Goal: Task Accomplishment & Management: Use online tool/utility

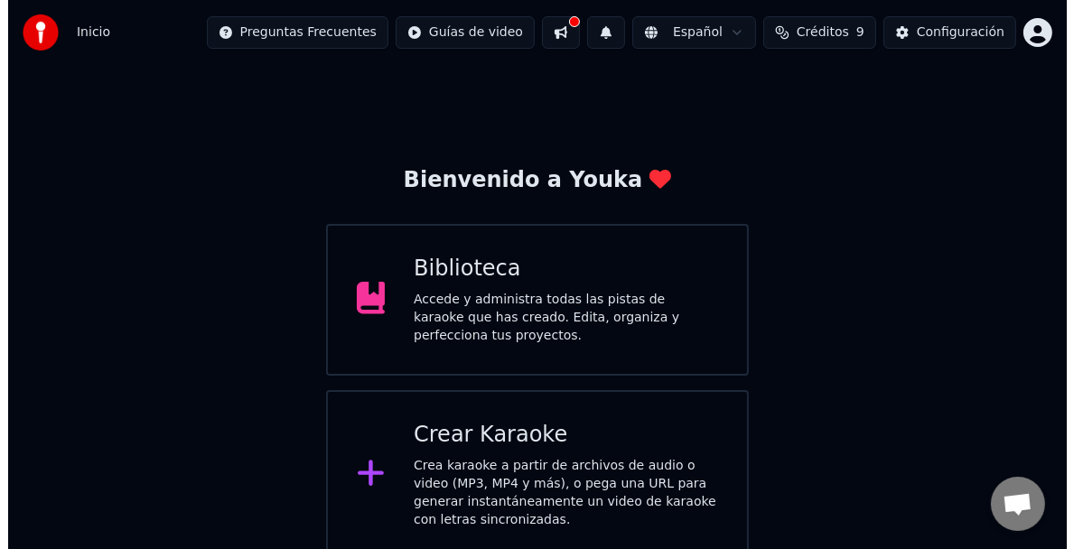
scroll to position [10, 0]
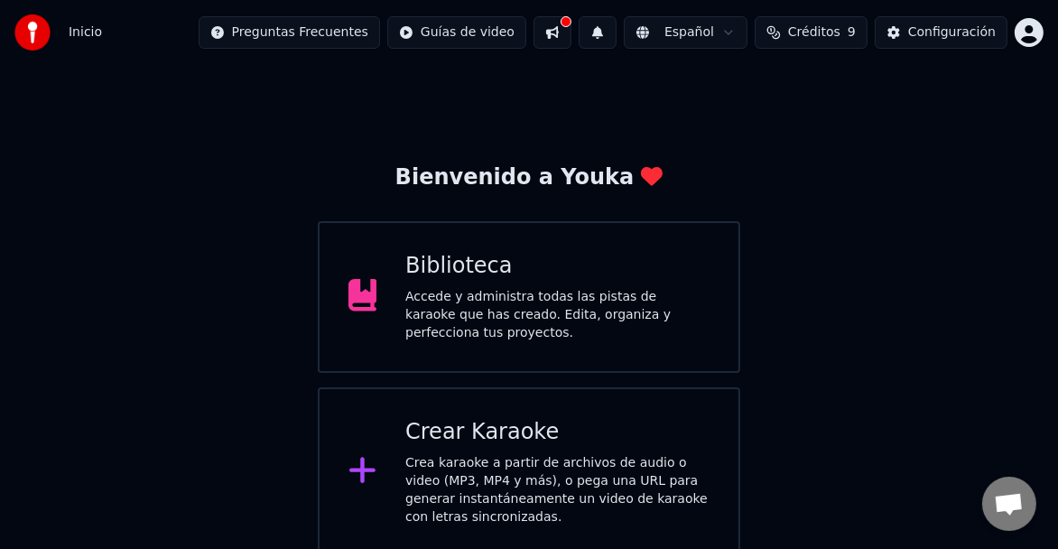
click at [483, 466] on div "Crea karaoke a partir de archivos de audio o video (MP3, MP4 y más), o pega una…" at bounding box center [557, 490] width 304 height 72
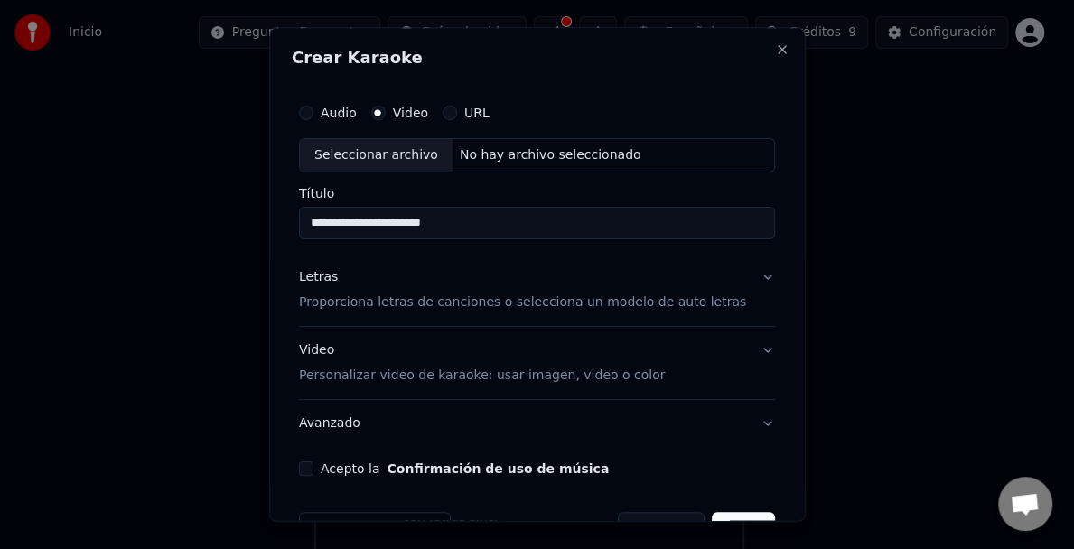
click at [376, 223] on input "**********" at bounding box center [537, 223] width 476 height 33
click at [401, 222] on input "**********" at bounding box center [537, 223] width 476 height 33
click at [456, 266] on button "Letras Proporciona letras de canciones o selecciona un modelo de auto letras" at bounding box center [537, 290] width 476 height 72
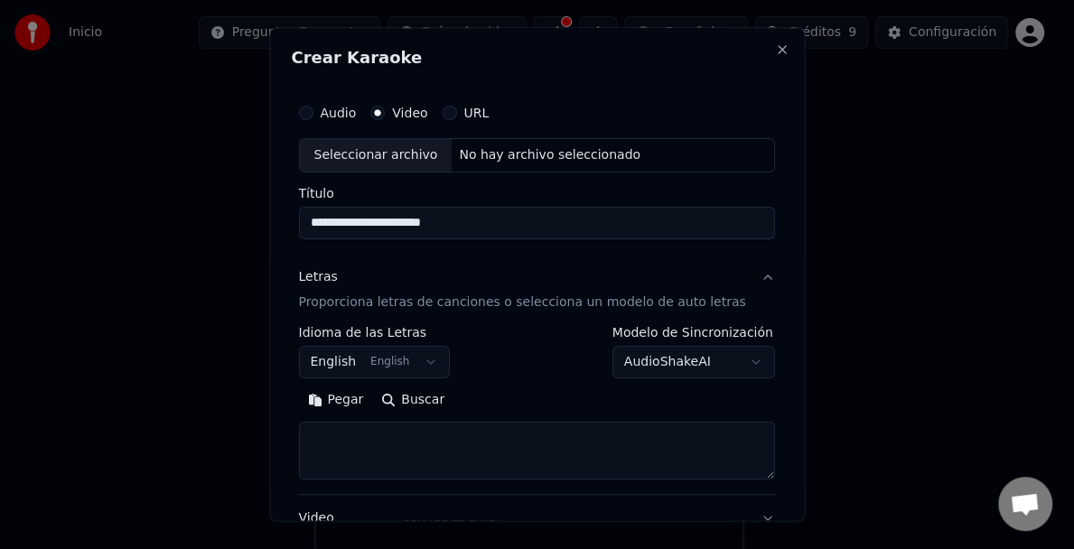
click at [459, 218] on input "**********" at bounding box center [537, 223] width 476 height 33
click at [366, 222] on input "**********" at bounding box center [537, 223] width 476 height 33
type input "**********"
click at [517, 263] on button "Letras Proporciona letras de canciones o selecciona un modelo de auto letras" at bounding box center [537, 290] width 476 height 72
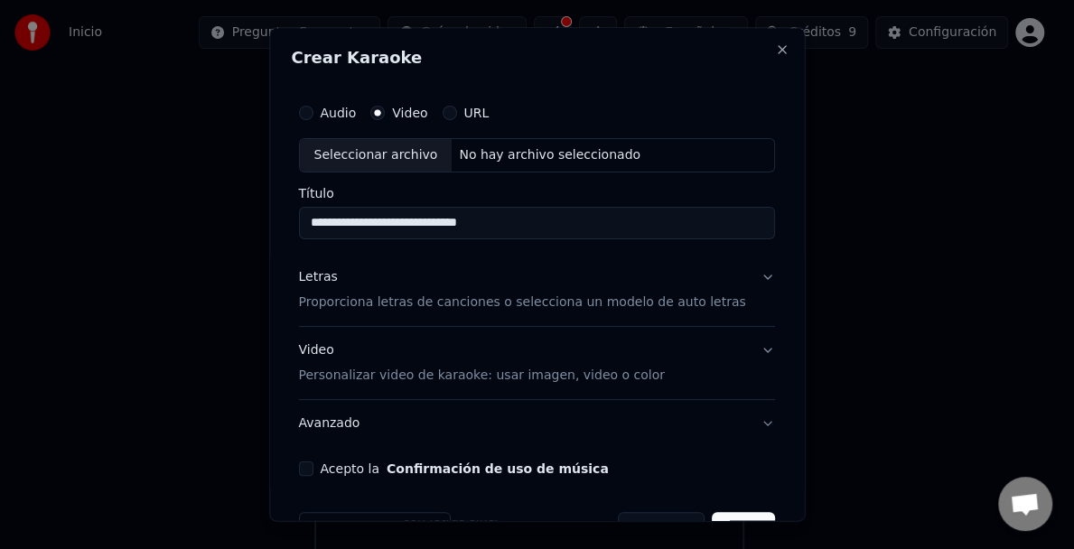
click at [361, 301] on p "Proporciona letras de canciones o selecciona un modelo de auto letras" at bounding box center [522, 302] width 447 height 18
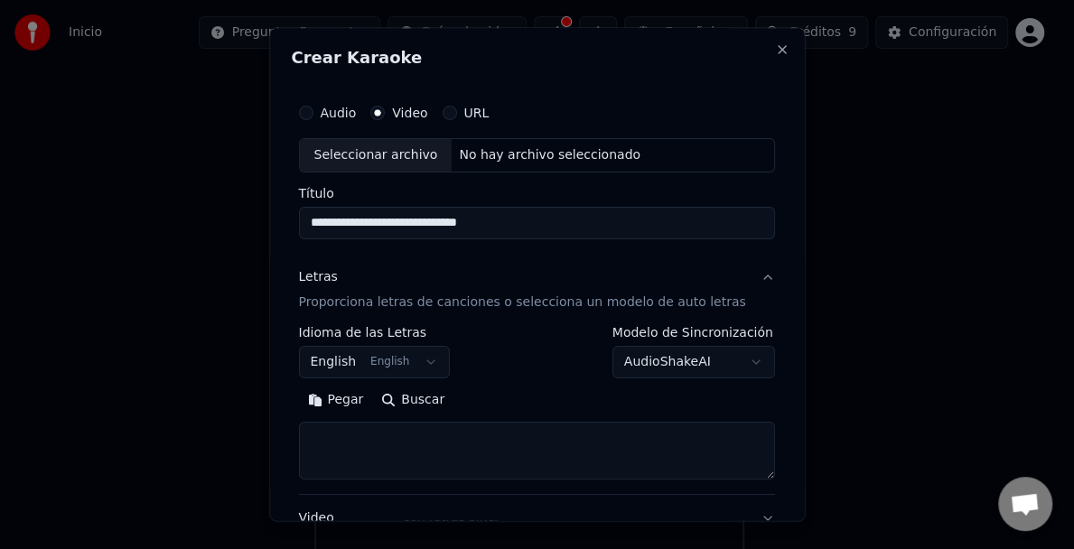
click at [331, 397] on button "Pegar" at bounding box center [336, 400] width 74 height 29
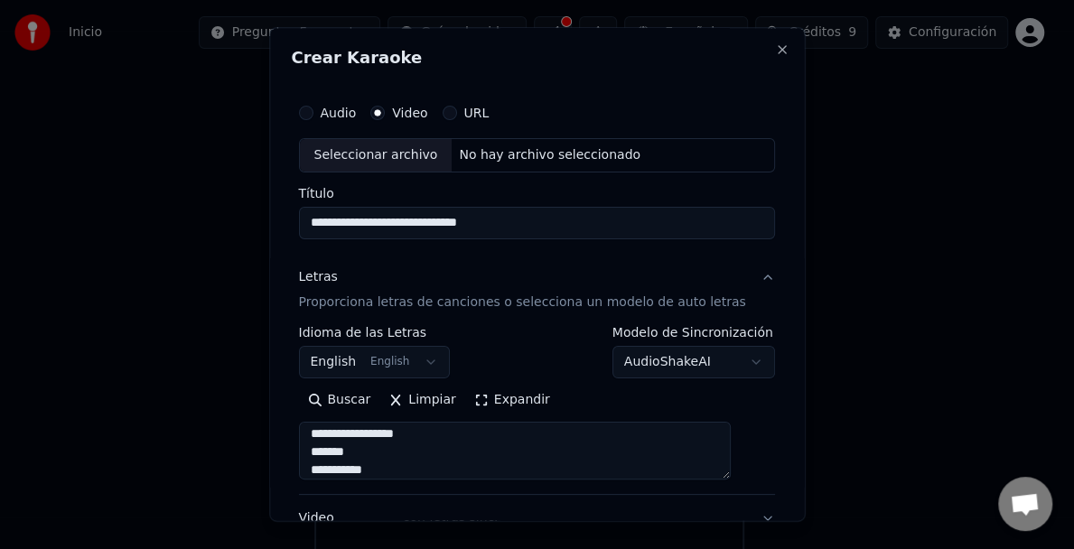
scroll to position [451, 0]
click at [362, 457] on textarea at bounding box center [515, 451] width 433 height 58
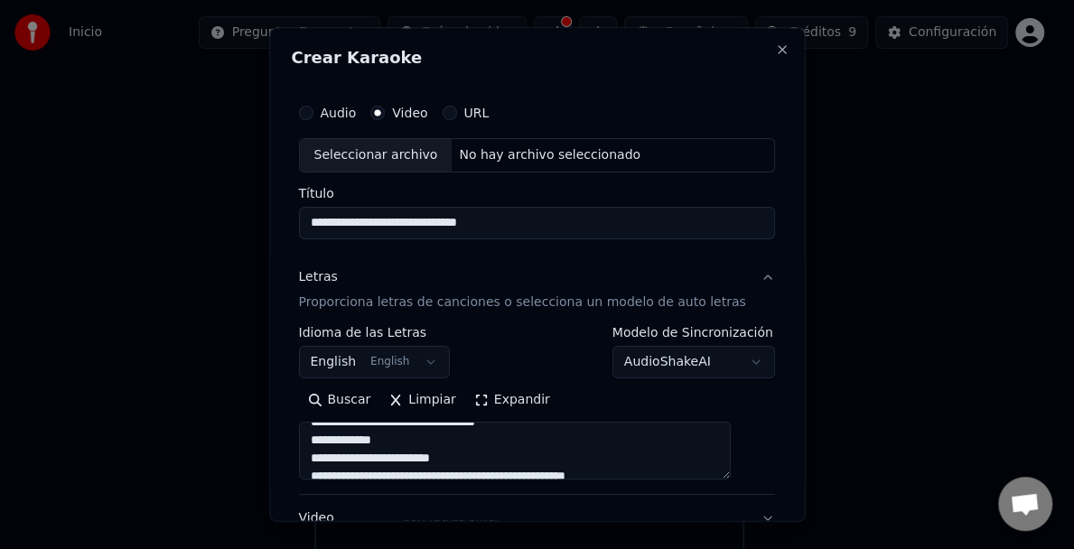
scroll to position [90, 0]
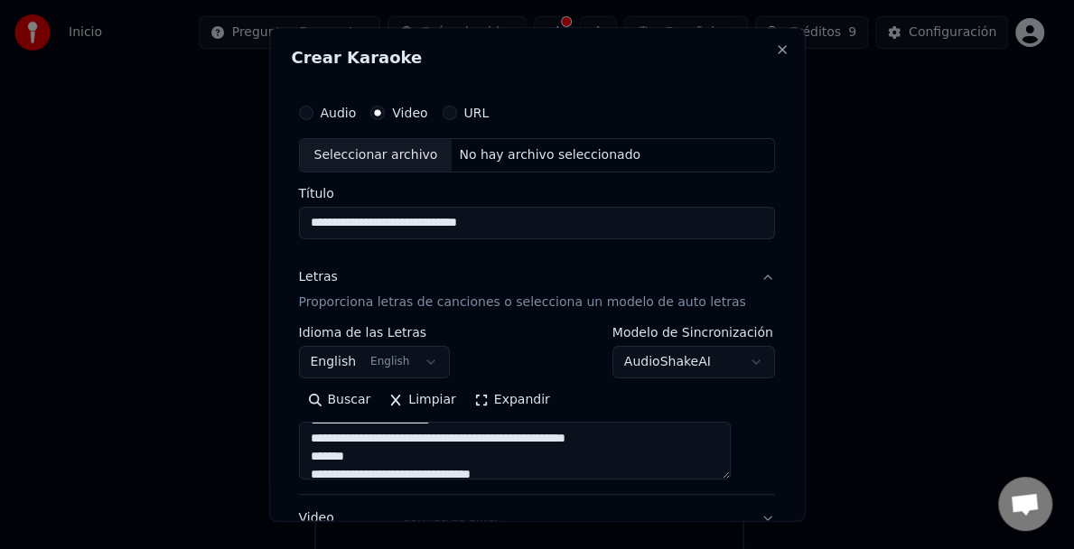
click at [369, 456] on textarea at bounding box center [515, 451] width 433 height 58
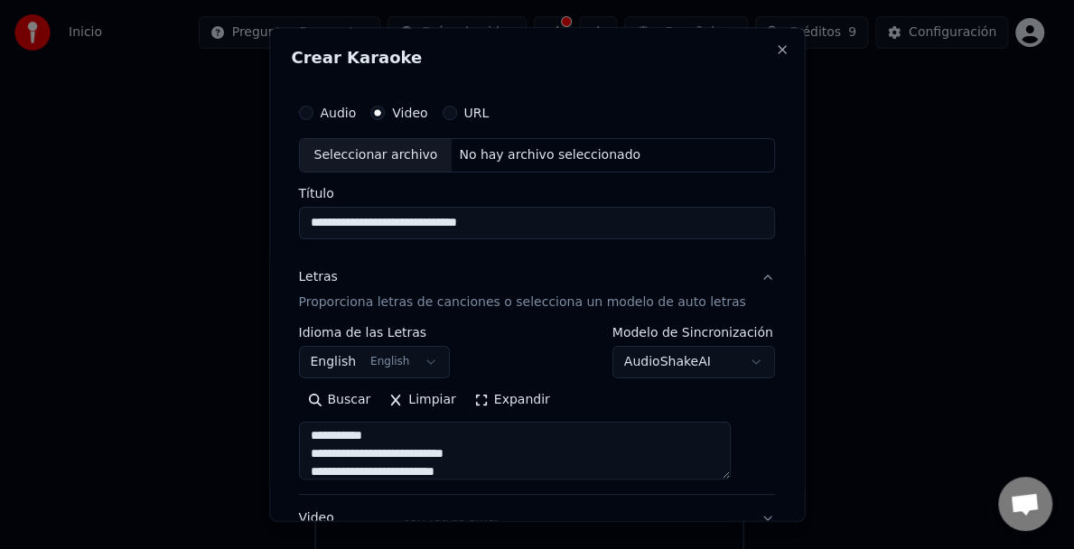
scroll to position [294, 0]
click at [368, 447] on textarea at bounding box center [515, 451] width 433 height 58
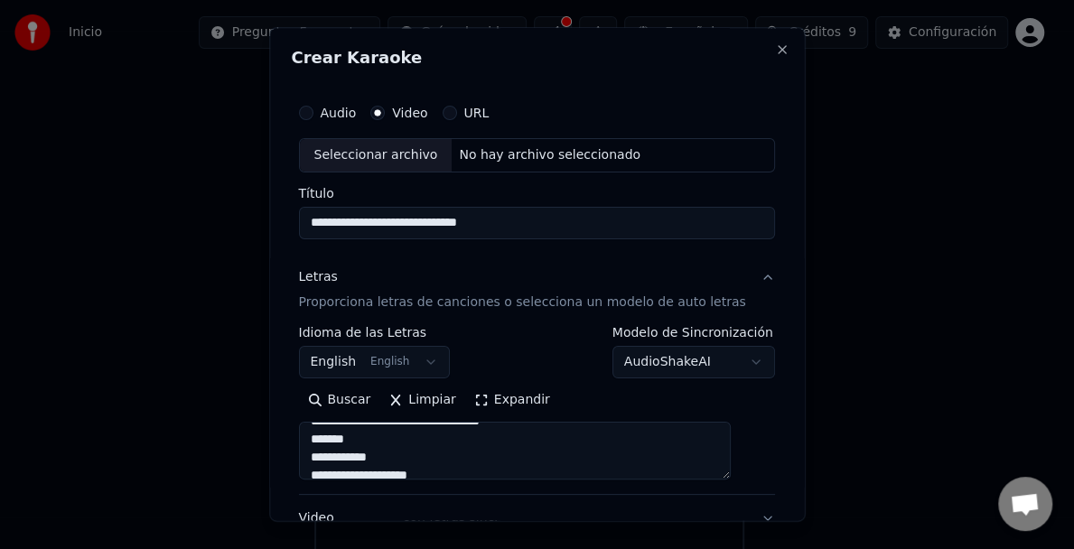
scroll to position [181, 0]
click at [364, 437] on textarea at bounding box center [515, 451] width 433 height 58
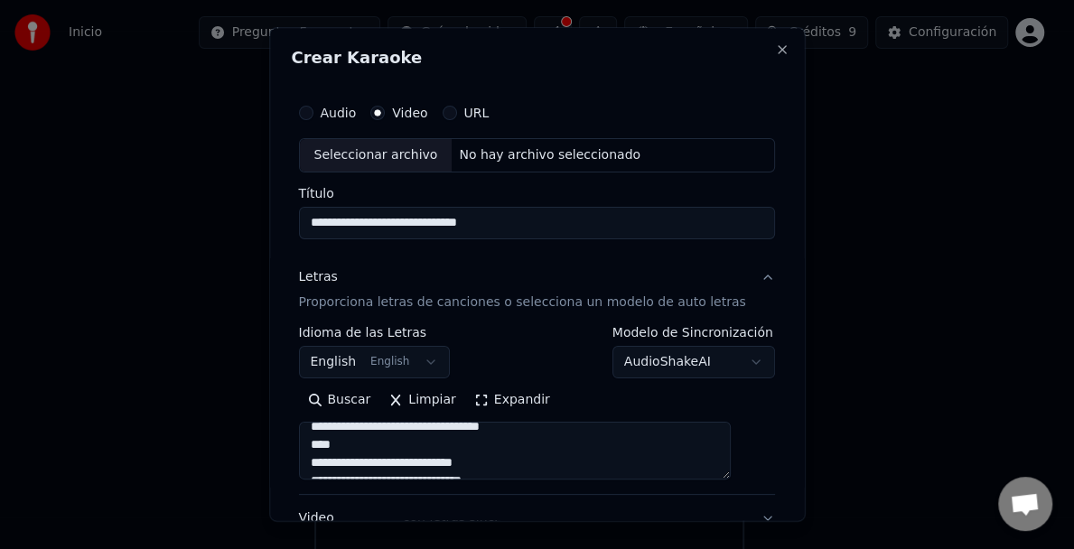
scroll to position [361, 0]
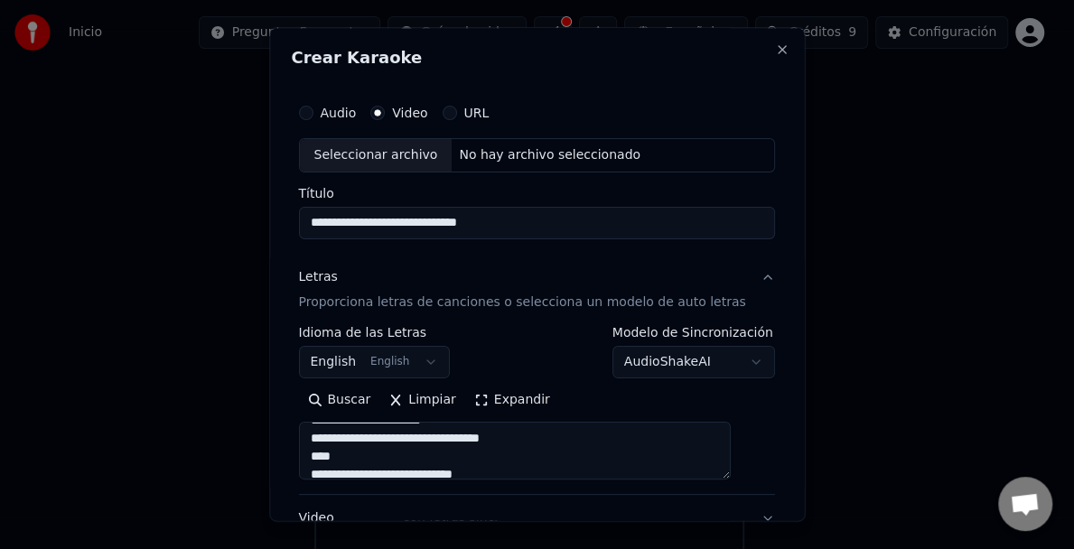
click at [354, 454] on textarea at bounding box center [515, 451] width 433 height 58
click at [366, 440] on textarea at bounding box center [515, 451] width 433 height 58
click at [374, 459] on textarea at bounding box center [515, 451] width 433 height 58
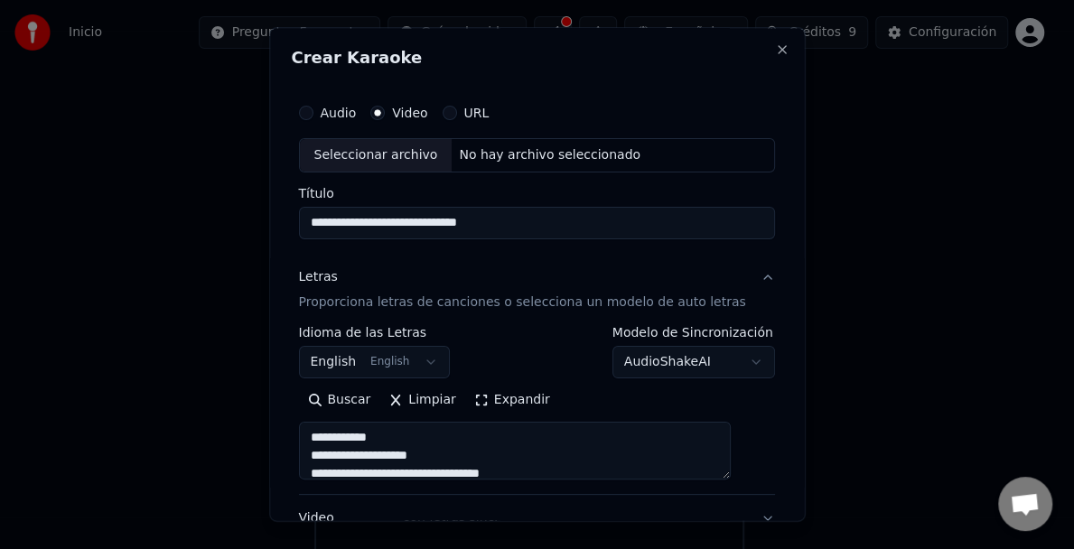
scroll to position [650, 0]
click at [370, 452] on textarea at bounding box center [515, 451] width 433 height 58
click at [368, 457] on textarea at bounding box center [515, 451] width 433 height 58
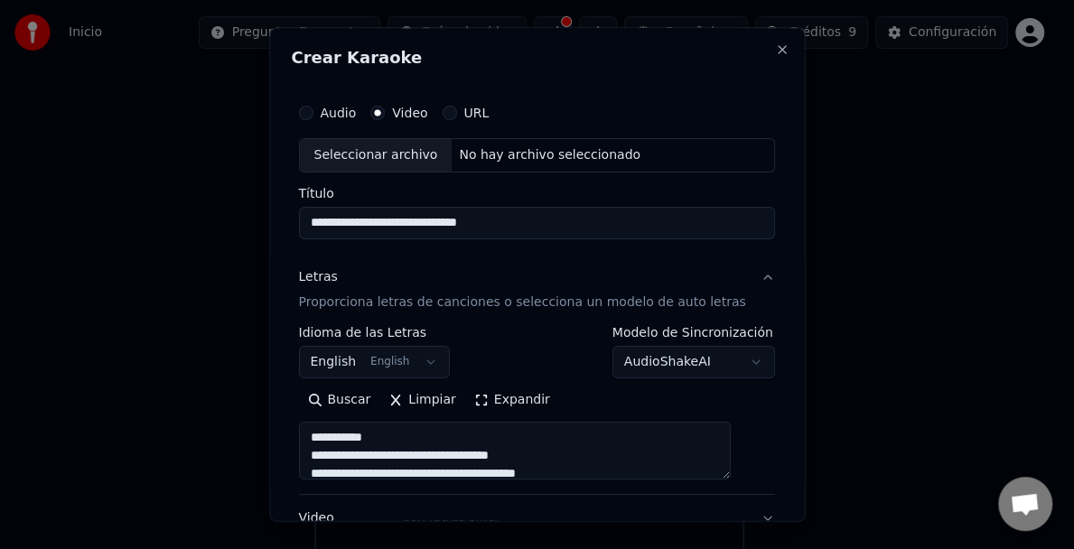
click at [391, 440] on textarea at bounding box center [515, 451] width 433 height 58
type textarea "**********"
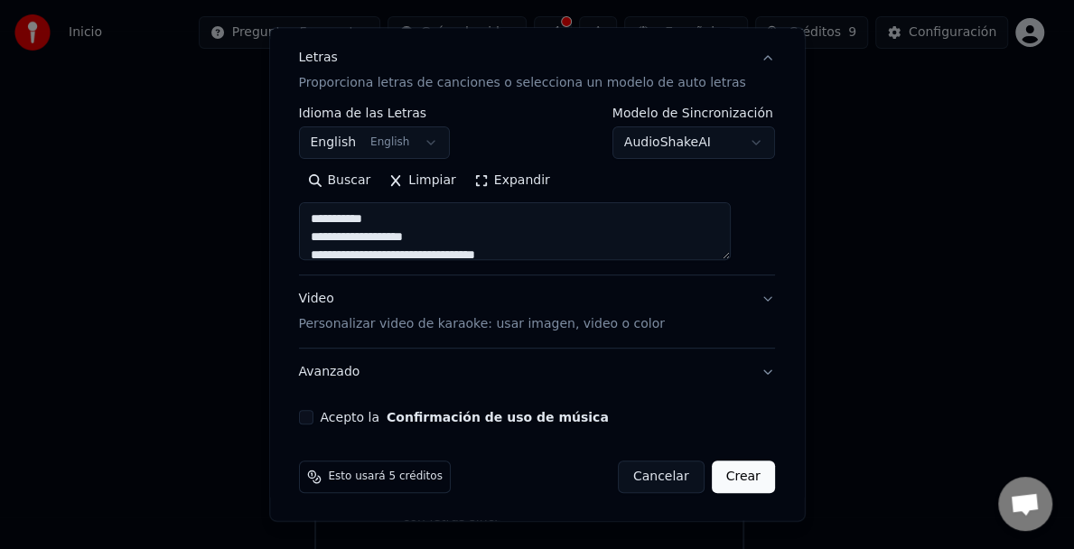
click at [739, 294] on button "Video Personalizar video de karaoke: usar imagen, video o color" at bounding box center [537, 311] width 476 height 72
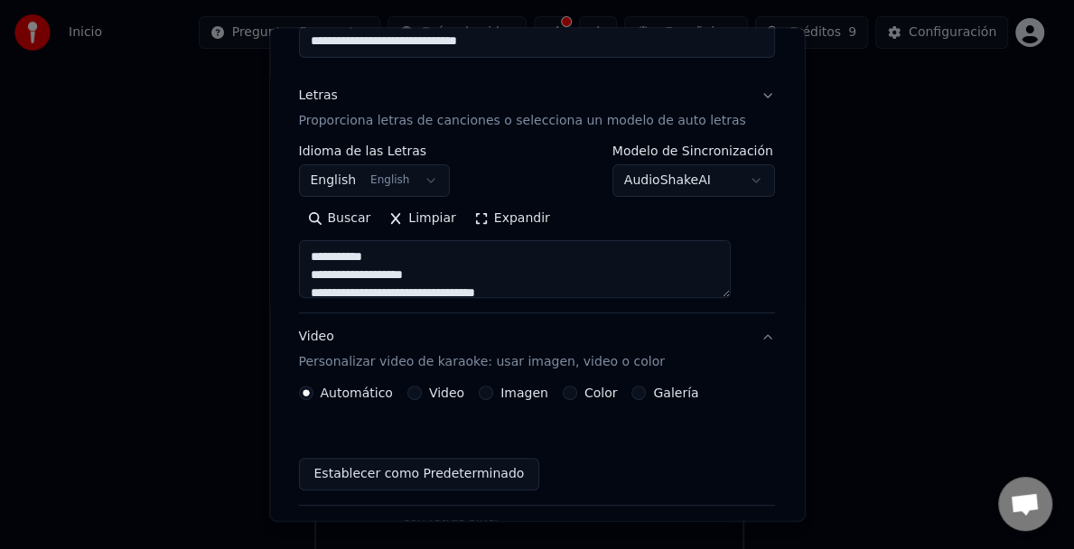
scroll to position [171, 0]
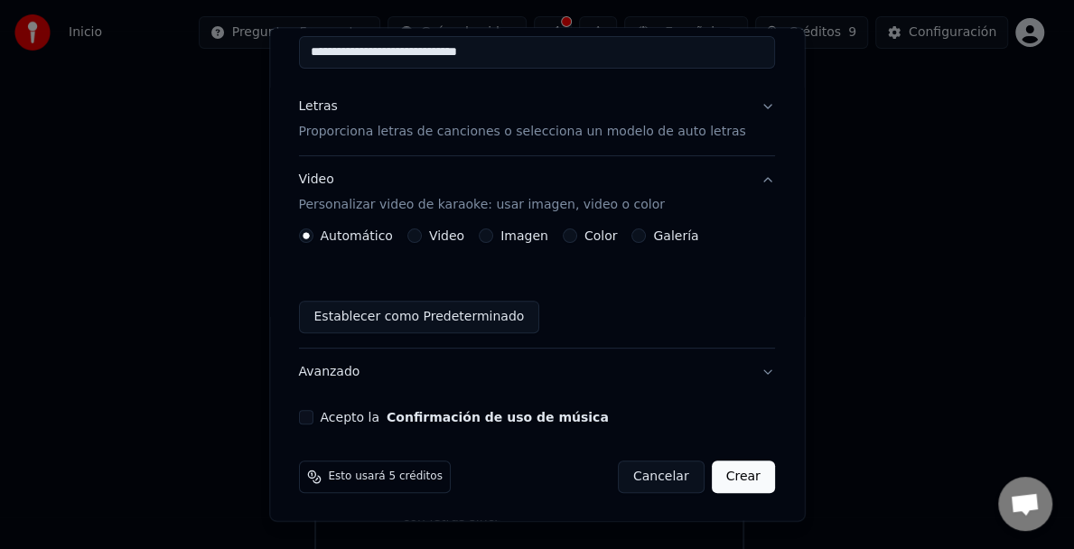
click at [736, 177] on button "Video Personalizar video de karaoke: usar imagen, video o color" at bounding box center [537, 192] width 476 height 72
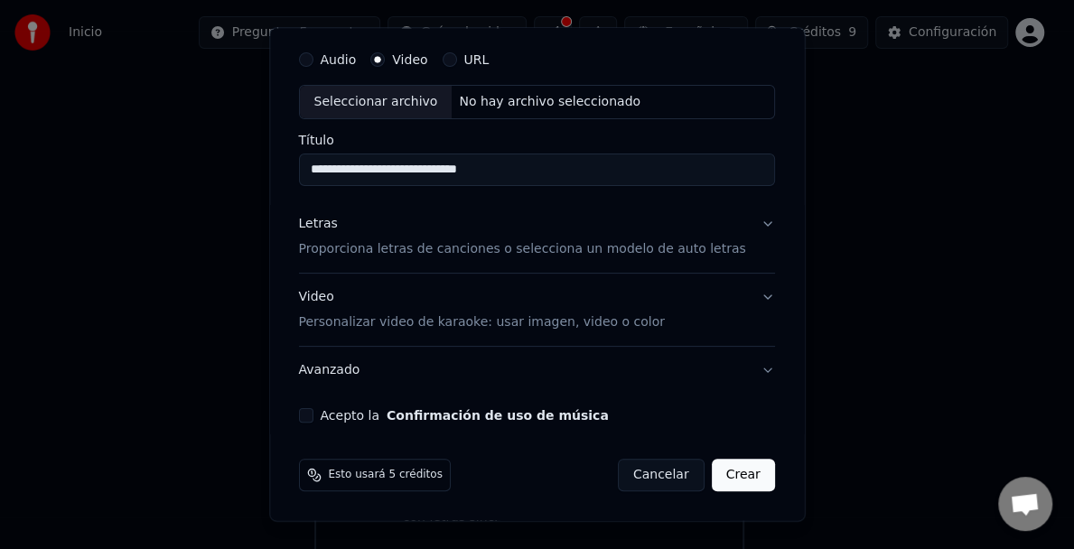
scroll to position [52, 0]
click at [739, 297] on button "Video Personalizar video de karaoke: usar imagen, video o color" at bounding box center [537, 310] width 476 height 72
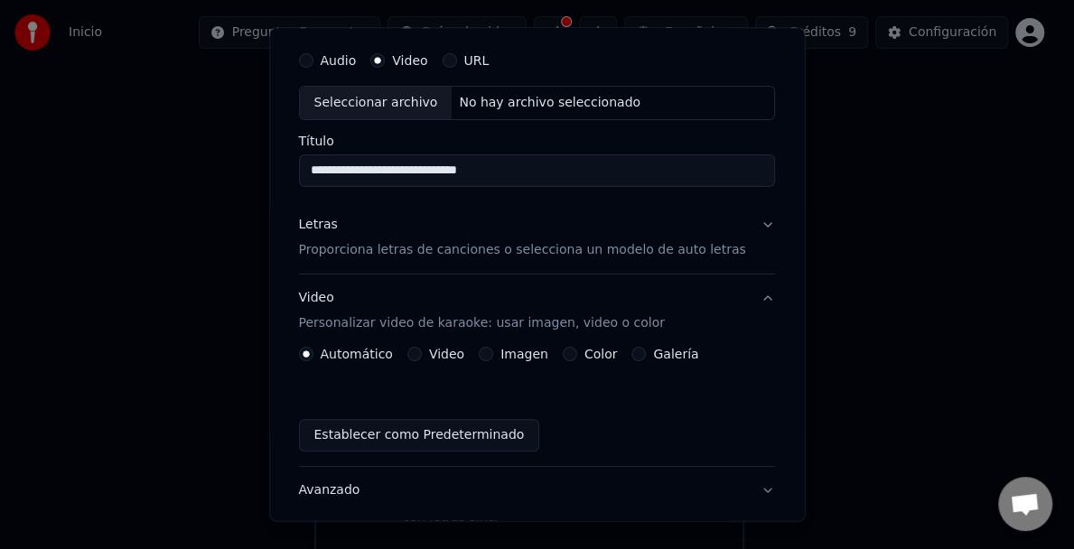
scroll to position [171, 0]
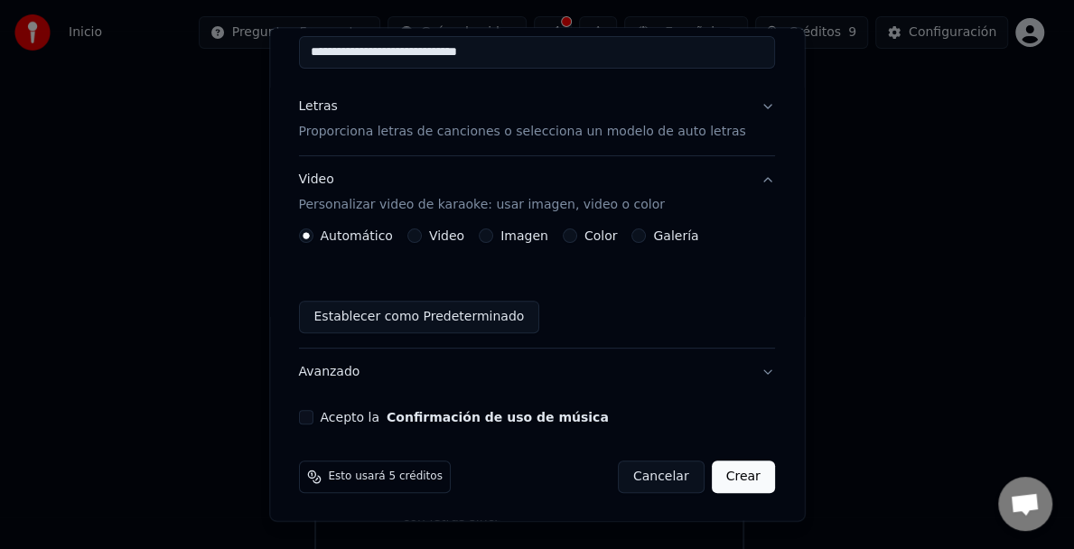
click at [735, 370] on button "Avanzado" at bounding box center [537, 372] width 476 height 47
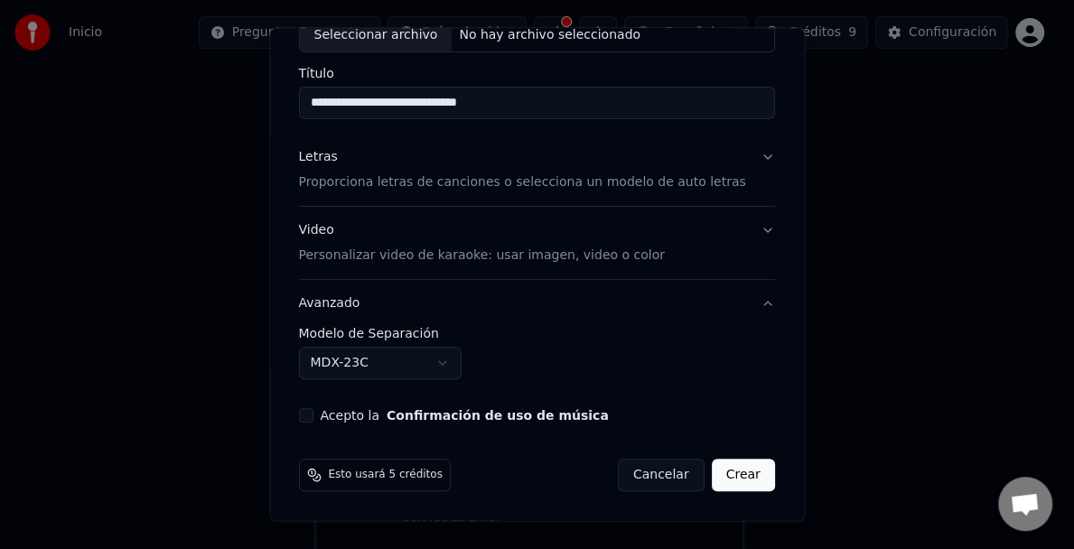
scroll to position [119, 0]
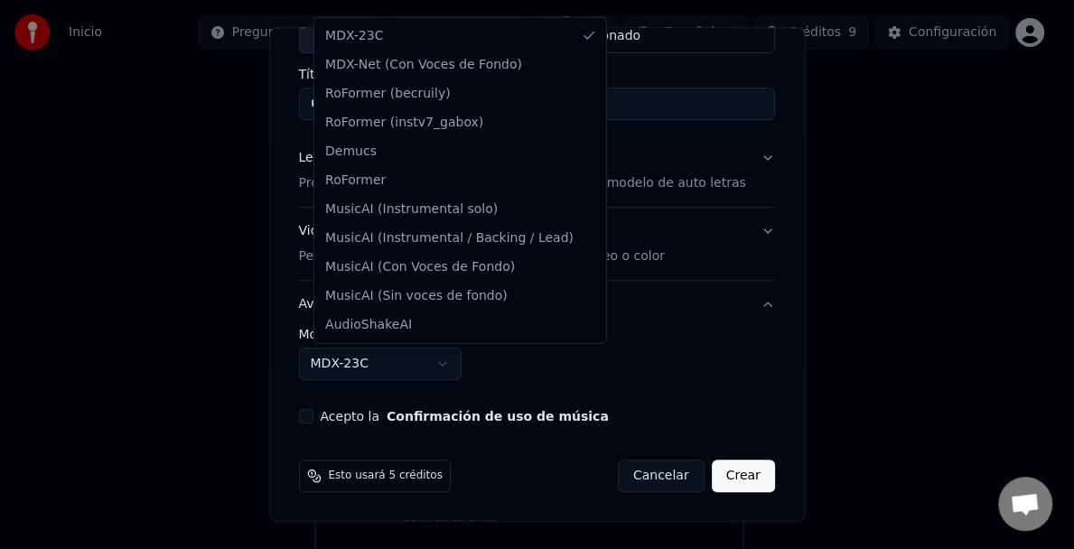
click at [455, 361] on body "**********" at bounding box center [529, 273] width 1058 height 567
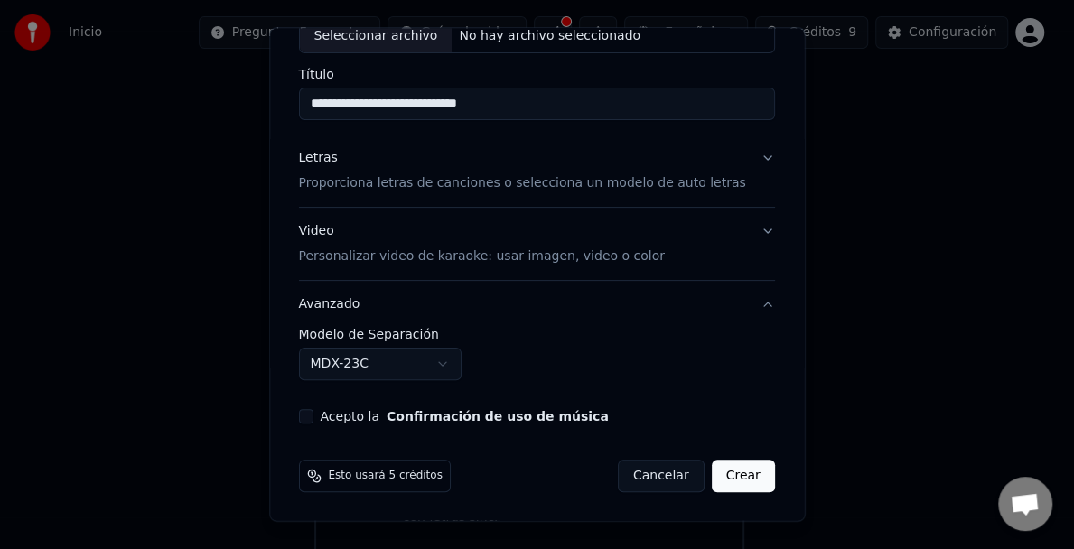
click at [460, 366] on body "**********" at bounding box center [529, 273] width 1058 height 567
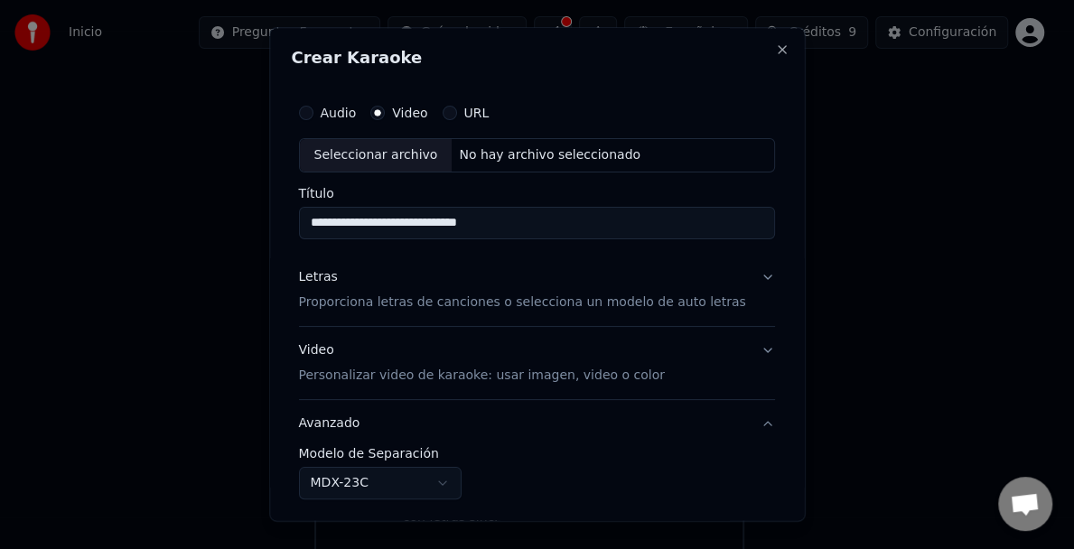
scroll to position [0, 0]
click at [411, 150] on div "Seleccionar archivo" at bounding box center [376, 155] width 153 height 33
click at [392, 150] on div "Seleccionar archivo" at bounding box center [376, 155] width 153 height 33
type input "**********"
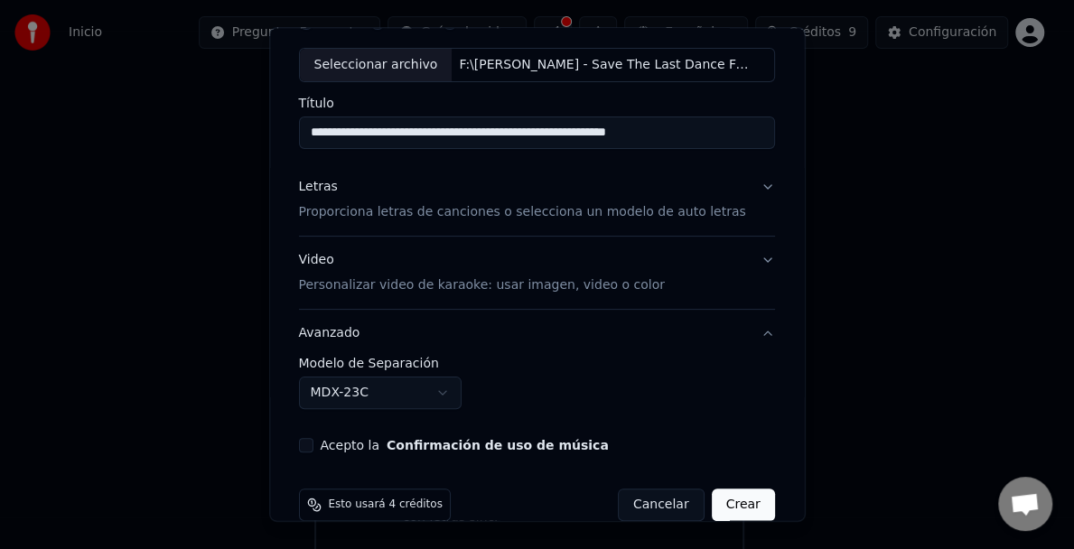
scroll to position [118, 0]
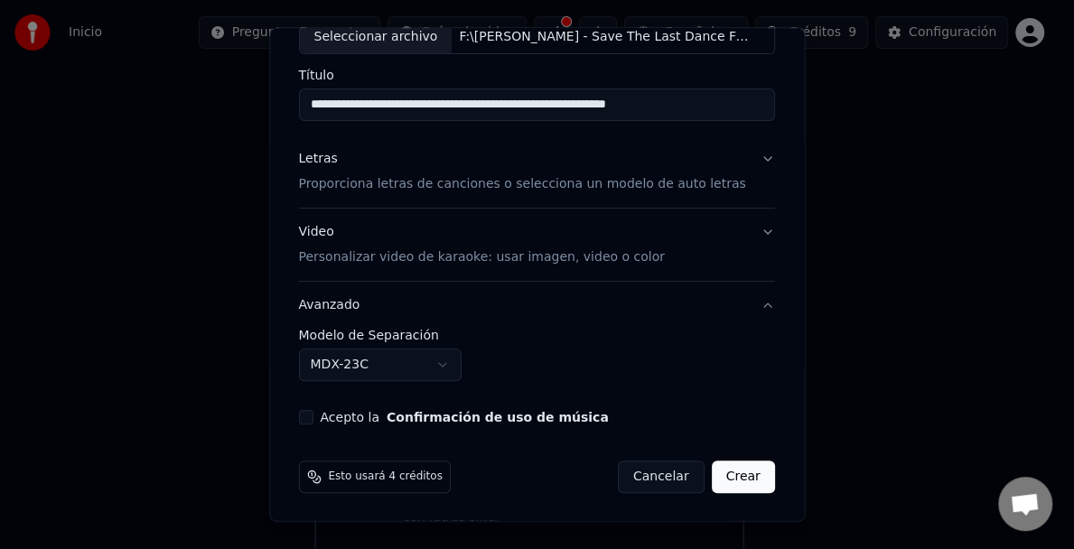
click at [740, 228] on button "Video Personalizar video de karaoke: usar imagen, video o color" at bounding box center [537, 245] width 476 height 72
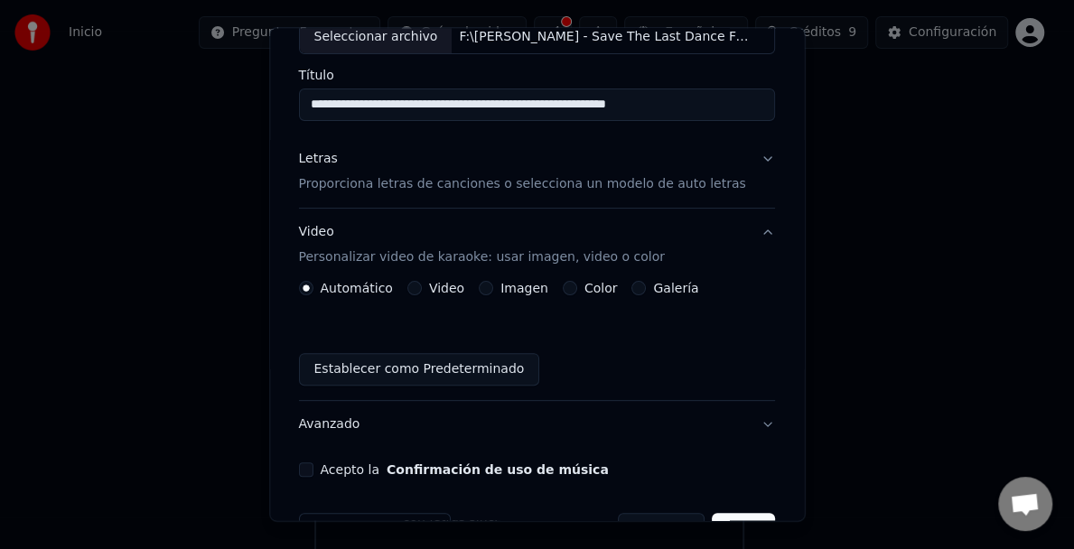
click at [740, 228] on button "Video Personalizar video de karaoke: usar imagen, video o color" at bounding box center [537, 245] width 476 height 72
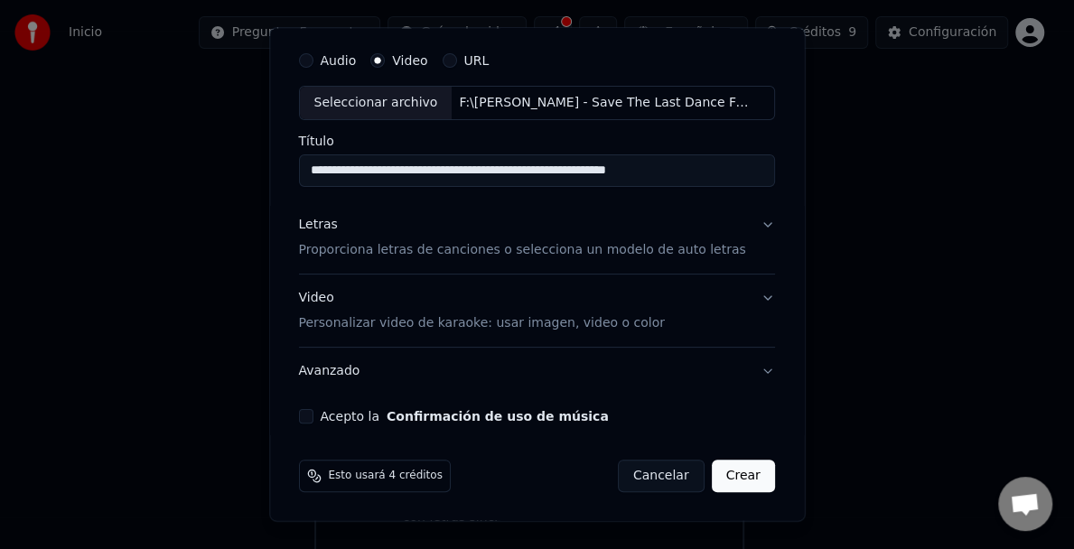
click at [742, 295] on button "Video Personalizar video de karaoke: usar imagen, video o color" at bounding box center [537, 310] width 476 height 72
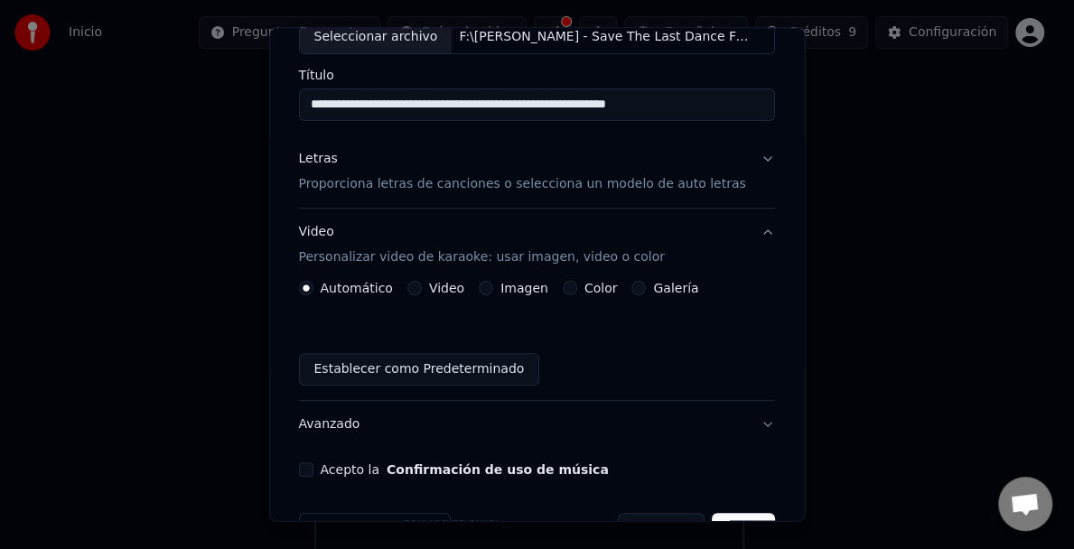
click at [742, 295] on div "Automático Video Imagen Color Galería Establecer como Predeterminado" at bounding box center [537, 333] width 476 height 105
click at [745, 231] on button "Video Personalizar video de karaoke: usar imagen, video o color" at bounding box center [537, 245] width 476 height 72
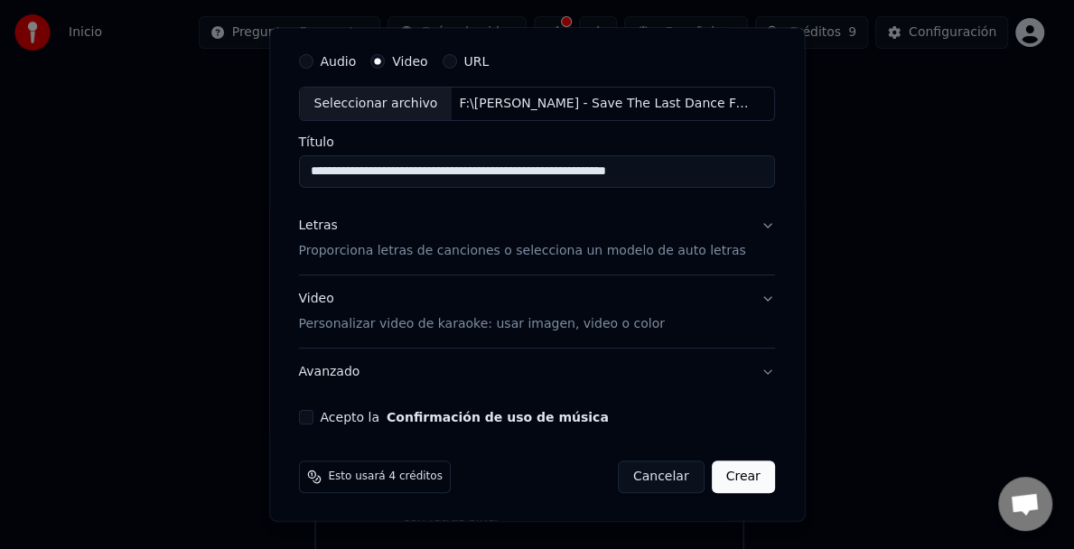
scroll to position [0, 0]
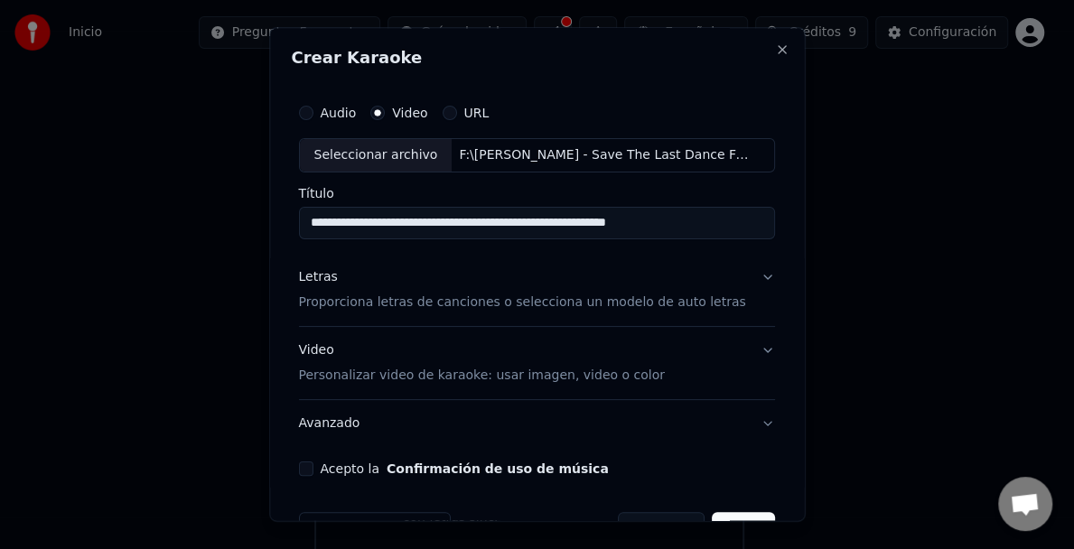
click at [463, 300] on p "Proporciona letras de canciones o selecciona un modelo de auto letras" at bounding box center [522, 302] width 447 height 18
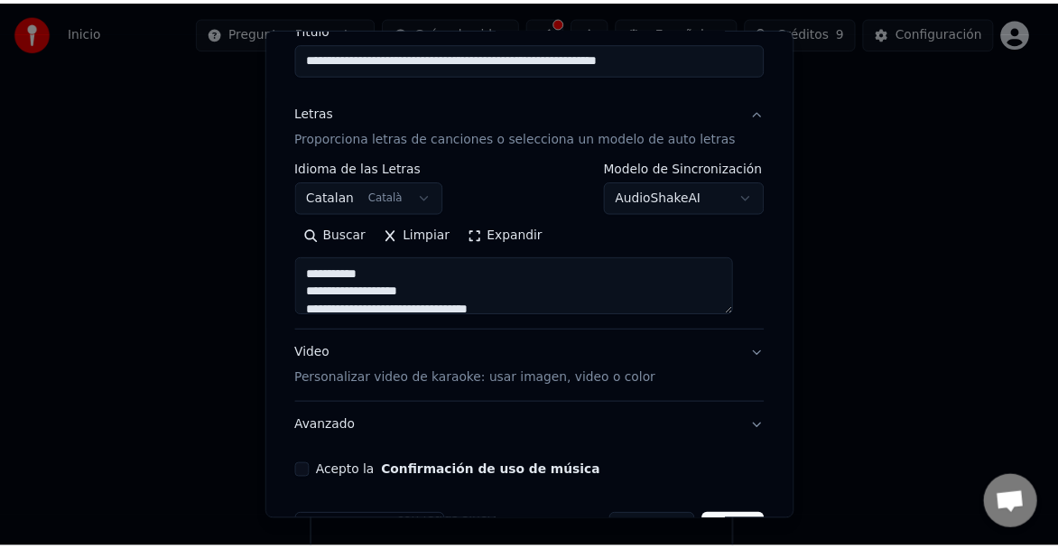
scroll to position [219, 0]
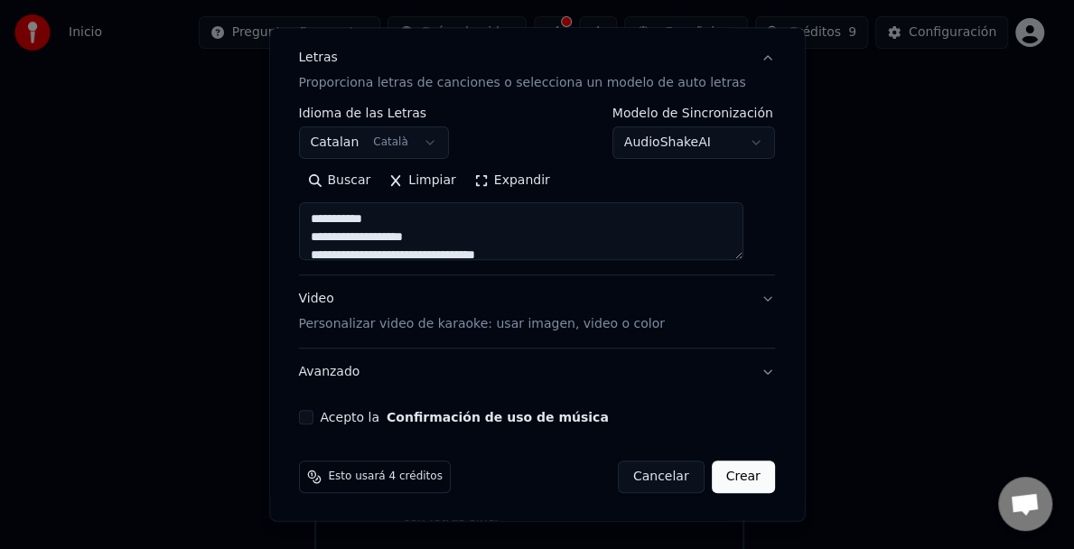
click at [724, 475] on button "Crear" at bounding box center [743, 477] width 63 height 33
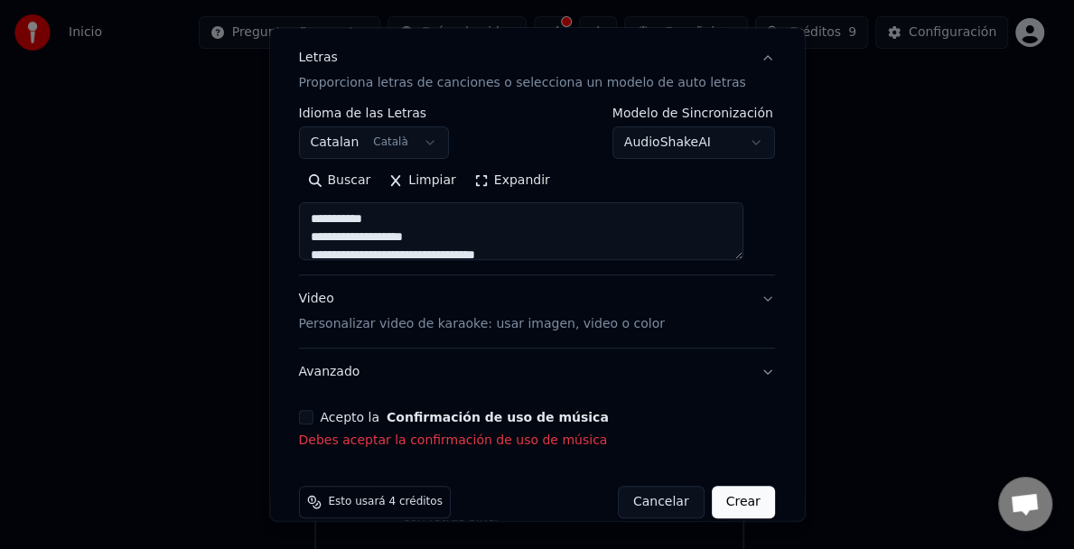
click at [313, 413] on button "Acepto la Confirmación de uso de música" at bounding box center [306, 417] width 14 height 14
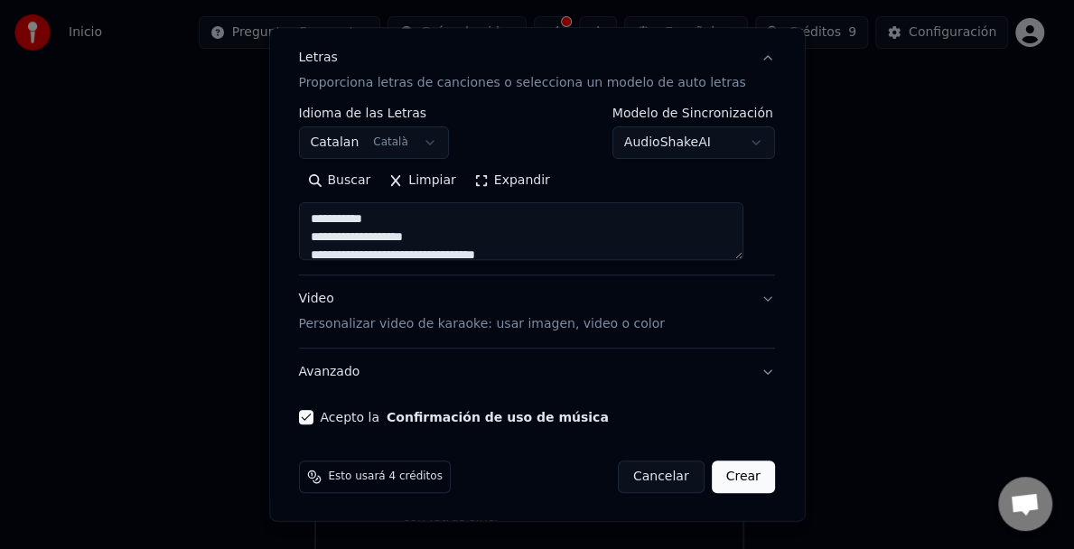
click at [717, 472] on button "Crear" at bounding box center [743, 477] width 63 height 33
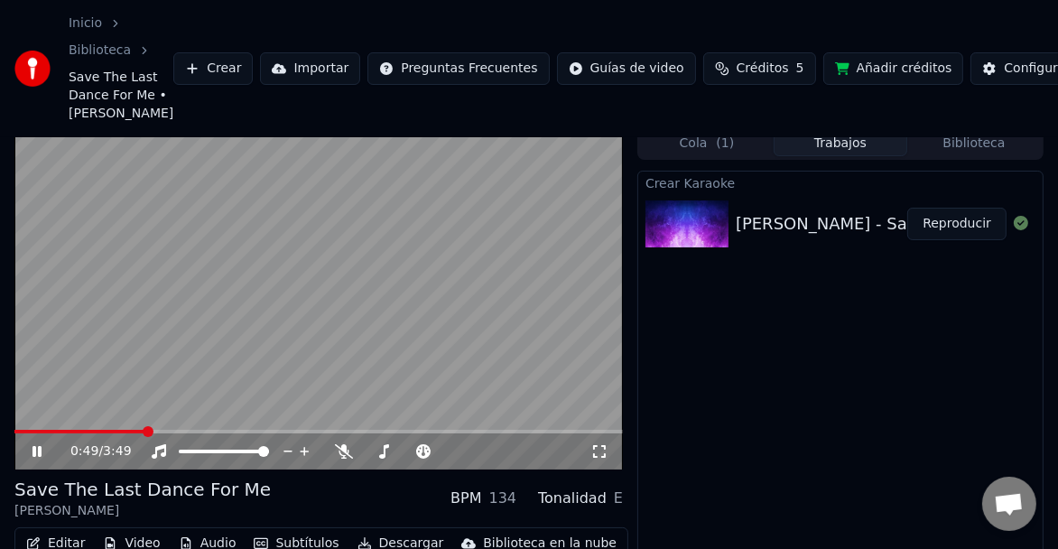
click at [34, 457] on icon at bounding box center [37, 451] width 9 height 11
click at [14, 433] on span at bounding box center [14, 432] width 0 height 4
click at [34, 458] on icon at bounding box center [37, 451] width 11 height 13
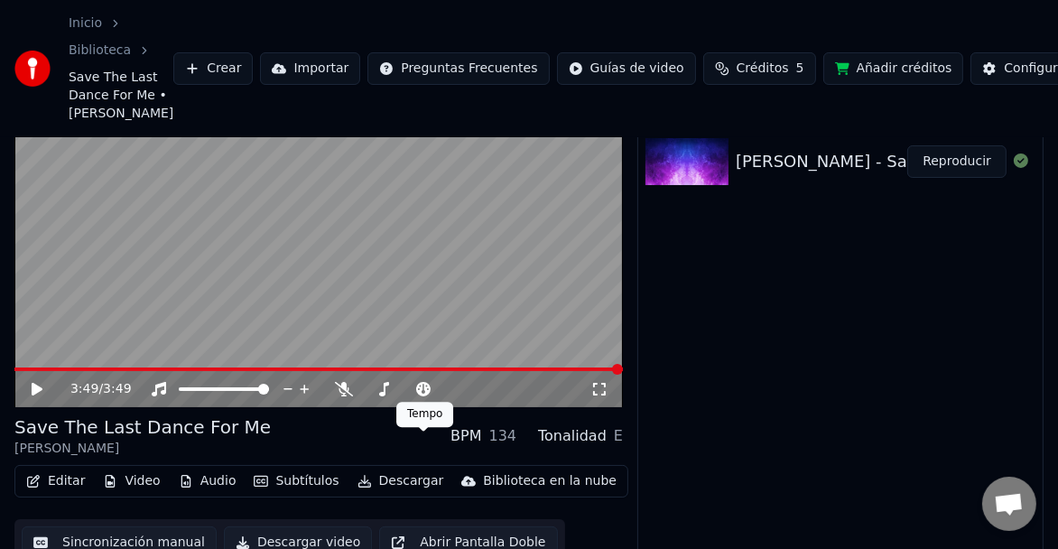
scroll to position [134, 0]
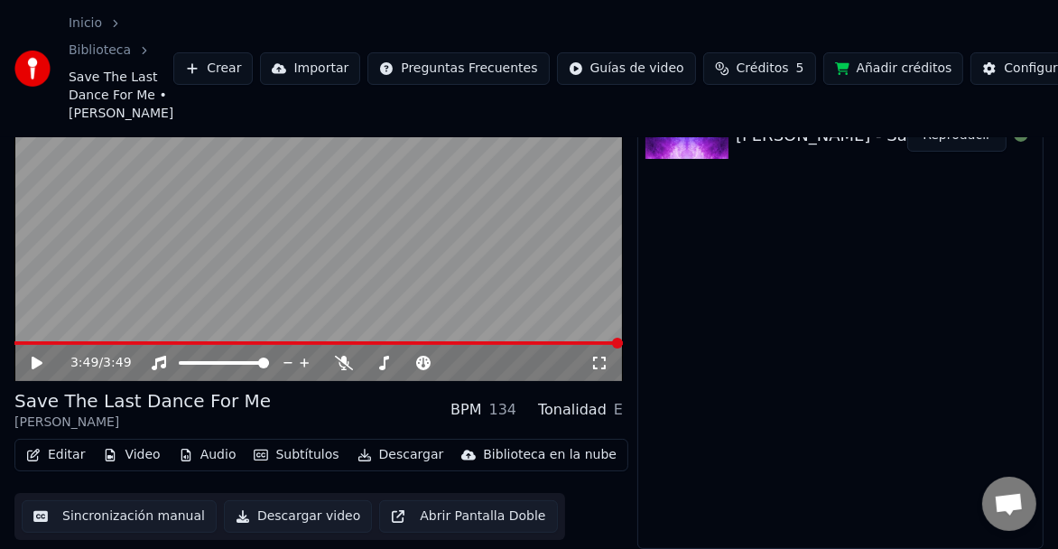
click at [266, 516] on button "Descargar video" at bounding box center [298, 516] width 148 height 33
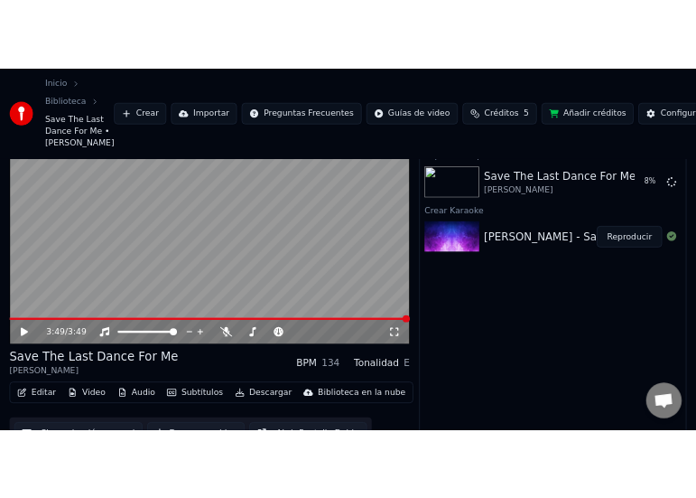
scroll to position [0, 0]
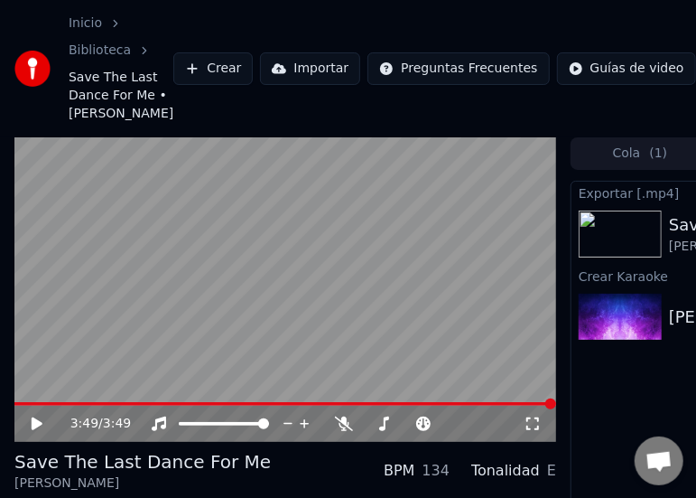
click at [539, 15] on div "Inicio Biblioteca Save The Last Dance For Me • Michael Bublé Crear Importar Pre…" at bounding box center [348, 68] width 696 height 137
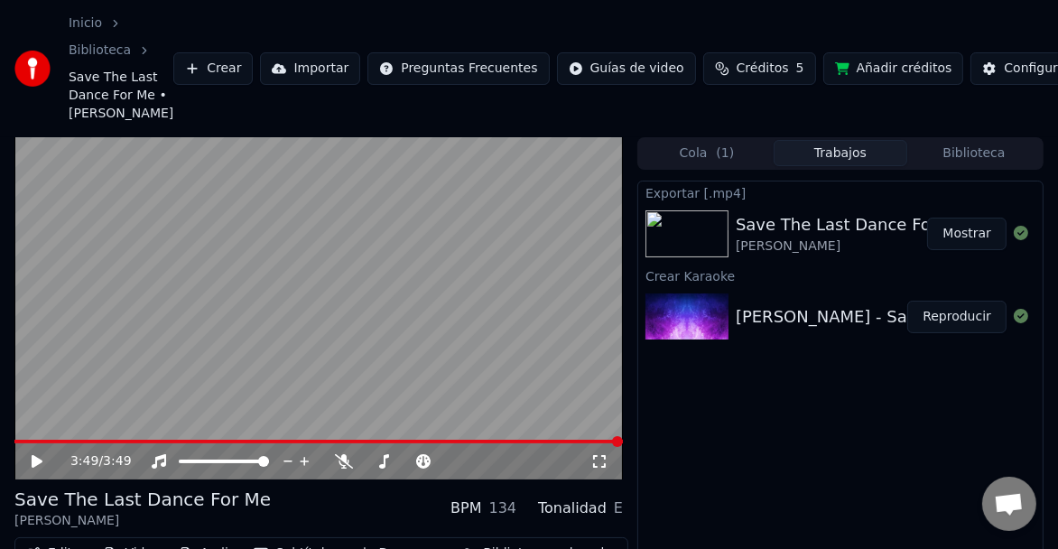
click at [665, 203] on div "Exportar [.mp4]" at bounding box center [840, 192] width 405 height 22
click at [670, 203] on div "Exportar [.mp4]" at bounding box center [840, 192] width 405 height 22
click at [973, 250] on button "Mostrar" at bounding box center [966, 234] width 79 height 33
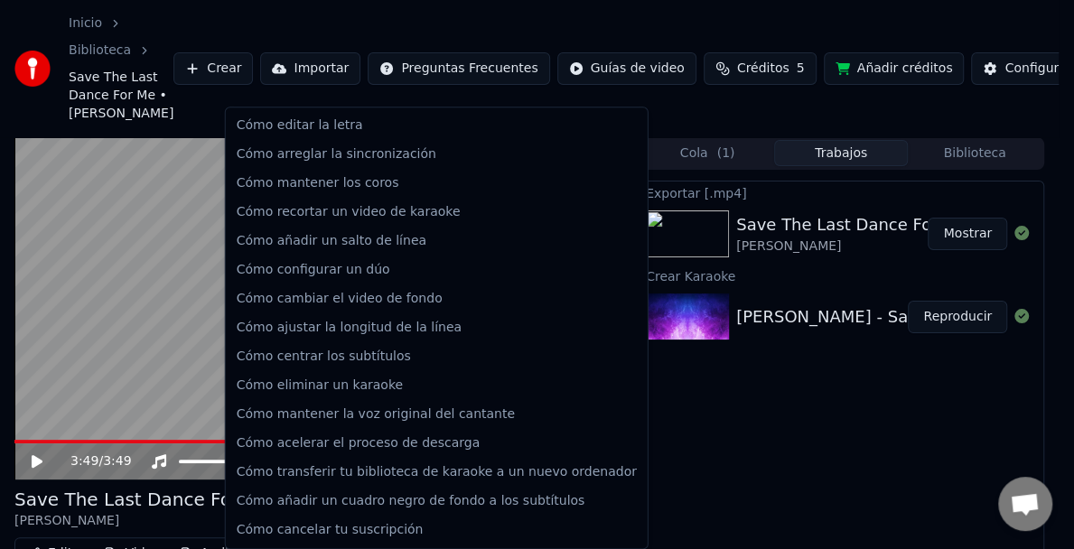
click at [413, 84] on html "Inicio Biblioteca Save The Last Dance For Me • Michael Bublé Crear Importar Pre…" at bounding box center [537, 274] width 1074 height 549
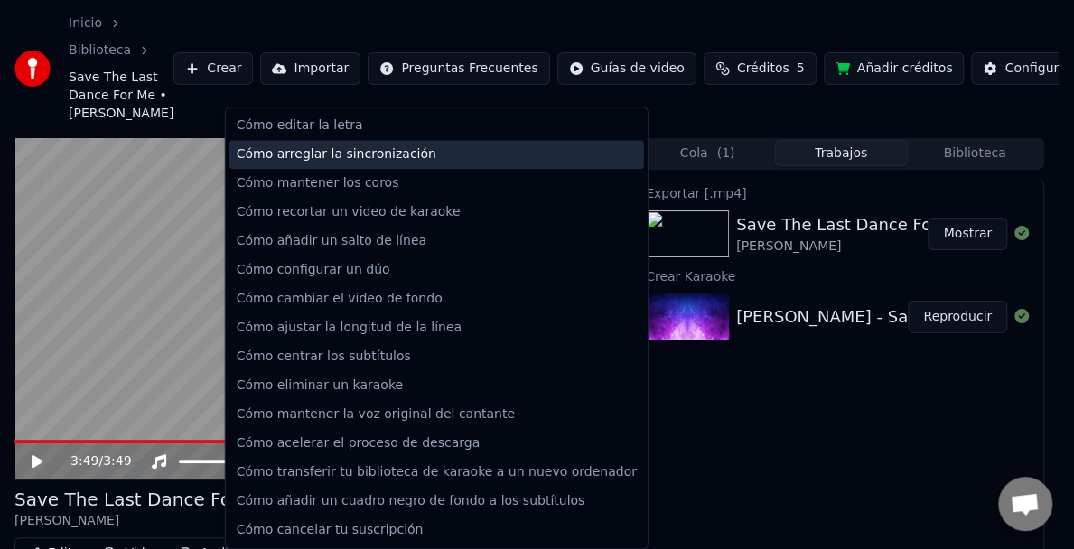
click at [373, 151] on div "Cómo arreglar la sincronización" at bounding box center [436, 154] width 414 height 29
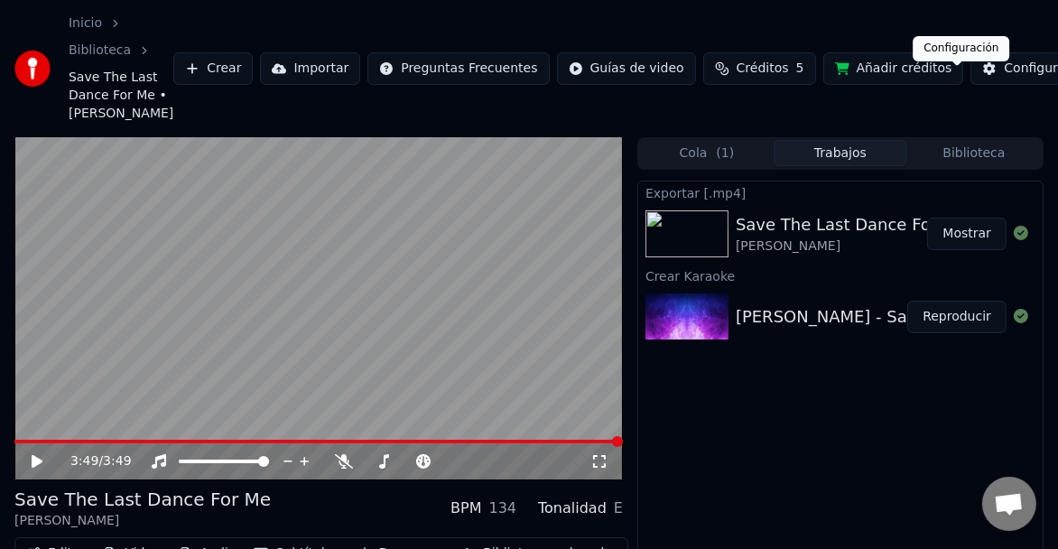
click at [1004, 78] on div "Configuración" at bounding box center [1048, 69] width 88 height 18
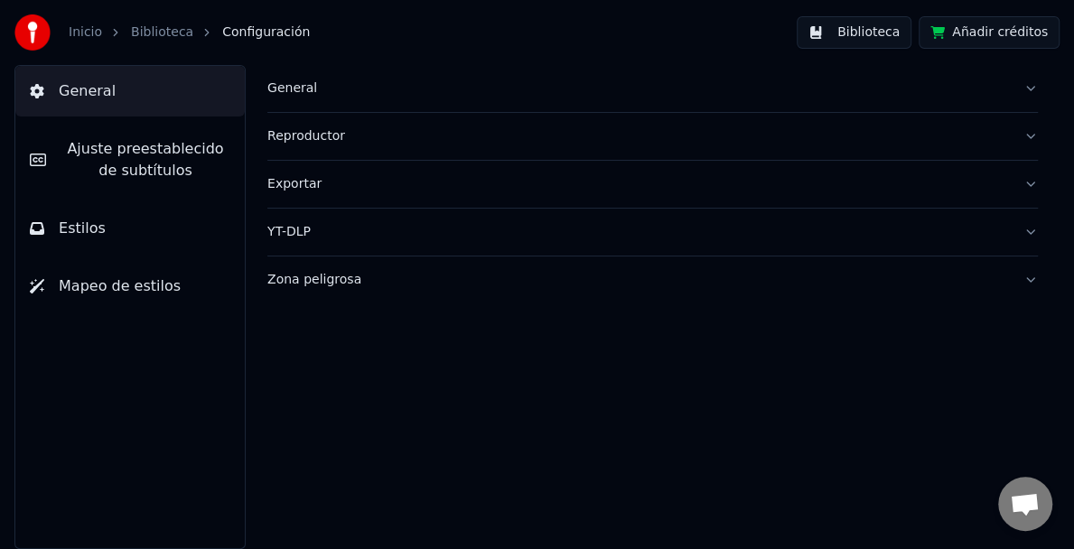
click at [52, 83] on button "General" at bounding box center [129, 91] width 229 height 51
click at [1031, 276] on button "Zona peligrosa" at bounding box center [652, 279] width 770 height 47
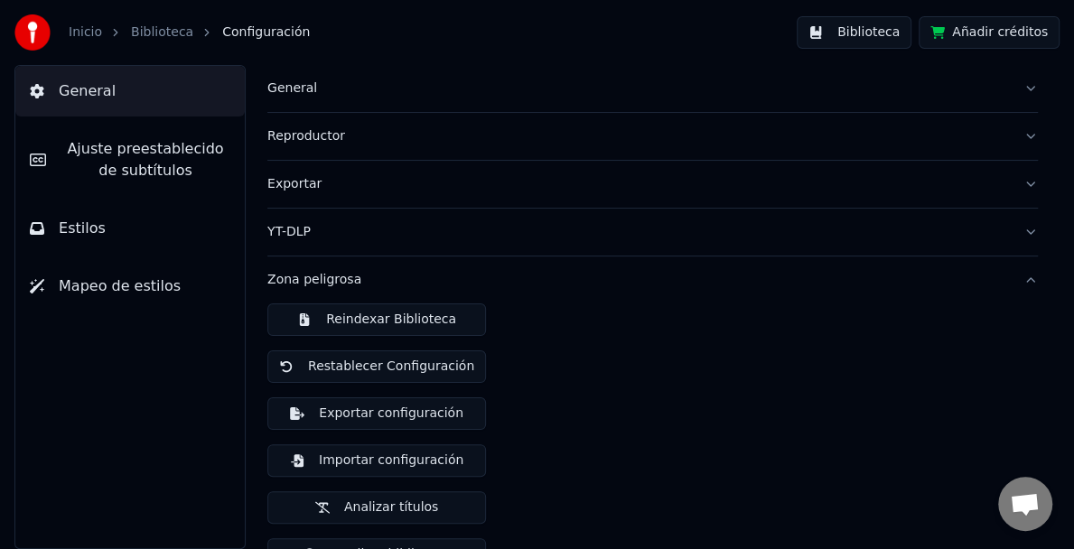
click at [1011, 275] on button "Zona peligrosa" at bounding box center [652, 279] width 770 height 47
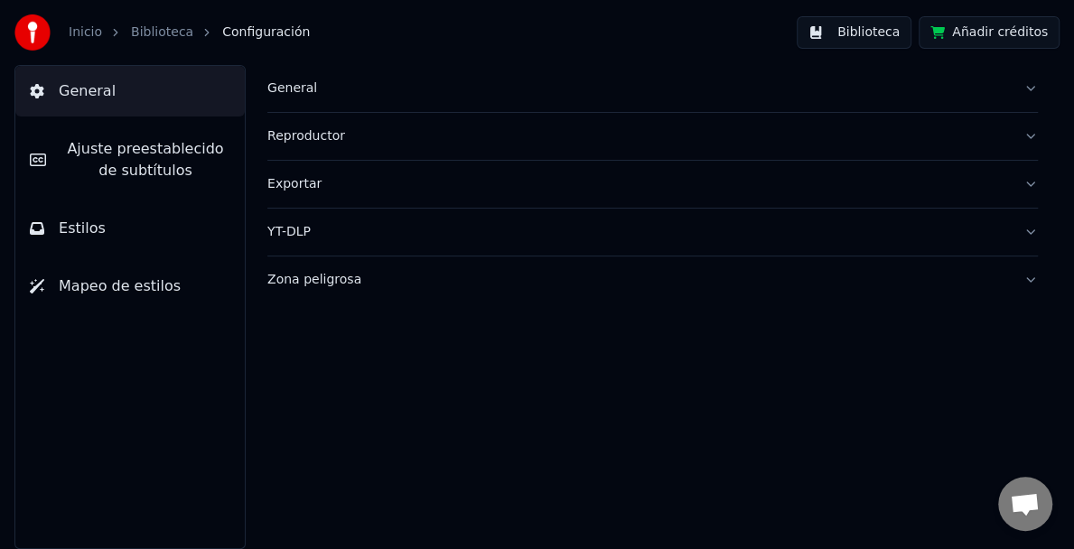
click at [1029, 182] on button "Exportar" at bounding box center [652, 184] width 770 height 47
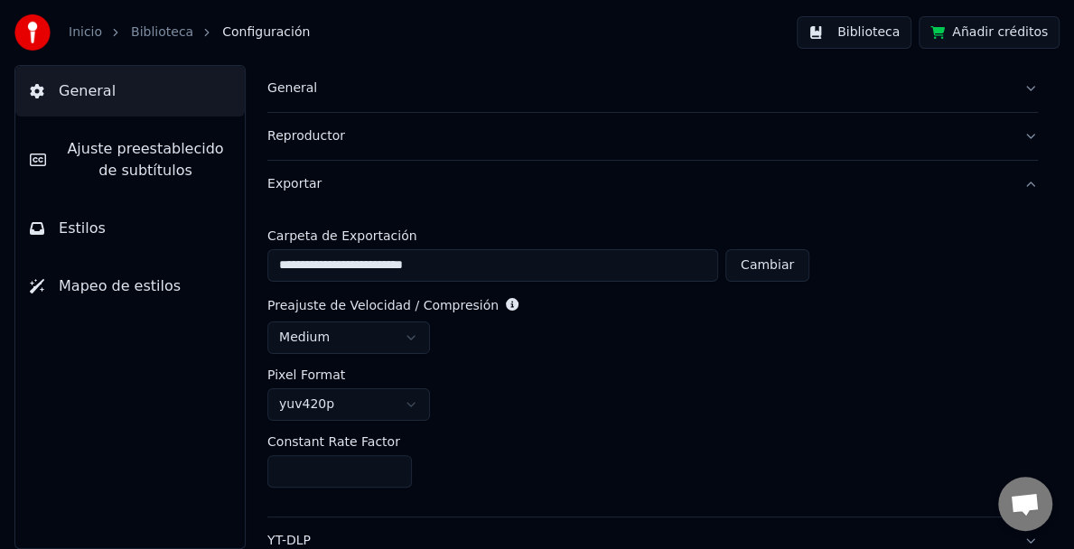
click at [1029, 182] on div "**********" at bounding box center [652, 307] width 842 height 484
click at [1017, 182] on button "Exportar" at bounding box center [652, 184] width 770 height 47
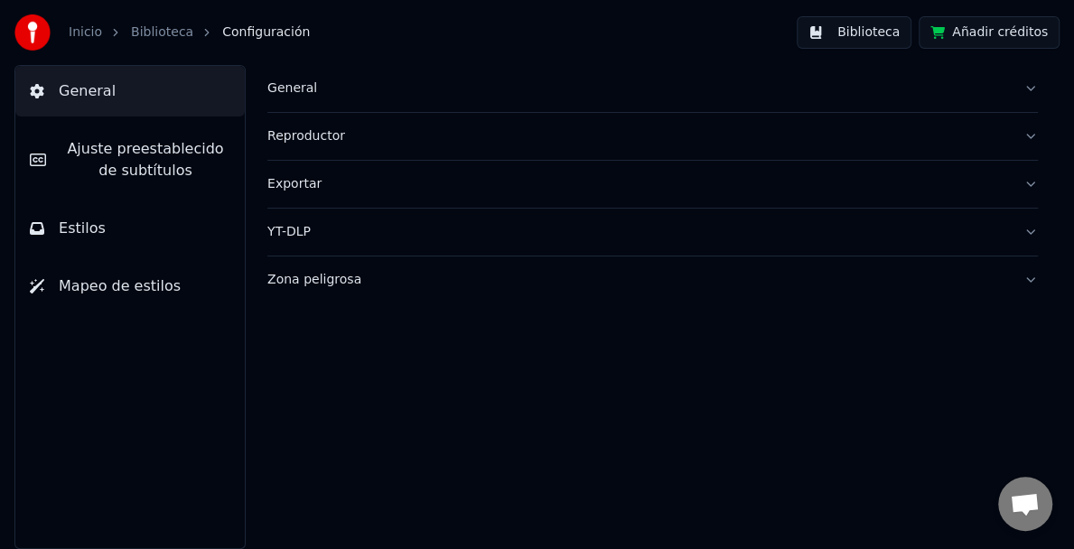
click at [1031, 135] on button "Reproductor" at bounding box center [652, 136] width 770 height 47
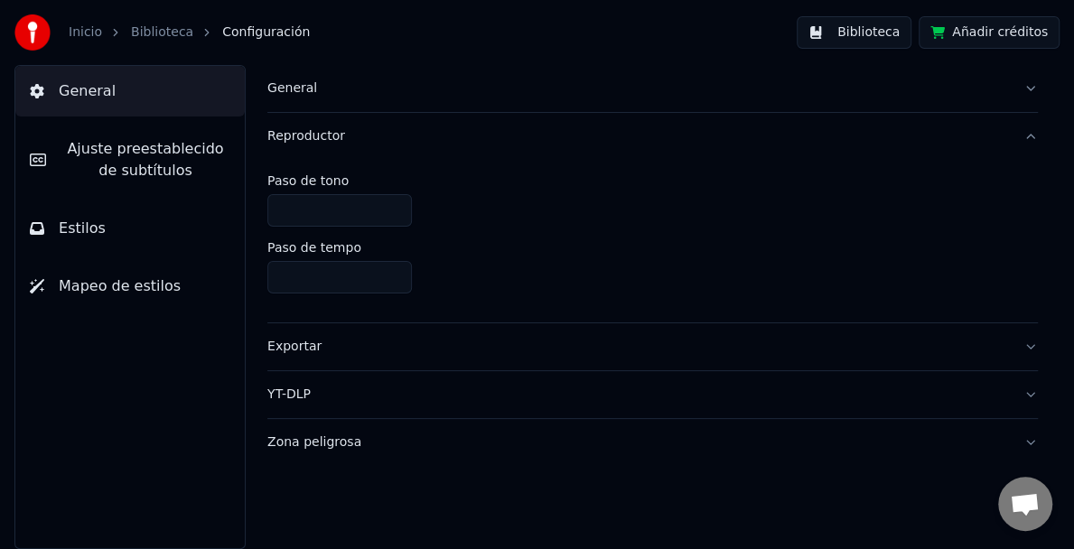
click at [1031, 135] on button "Reproductor" at bounding box center [652, 136] width 770 height 47
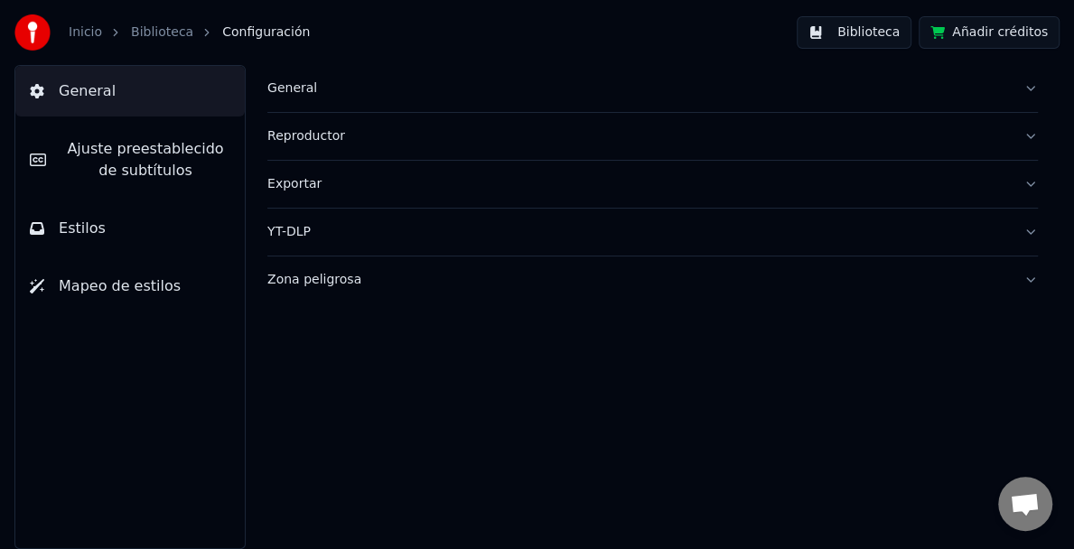
click at [1030, 82] on button "General" at bounding box center [652, 88] width 770 height 47
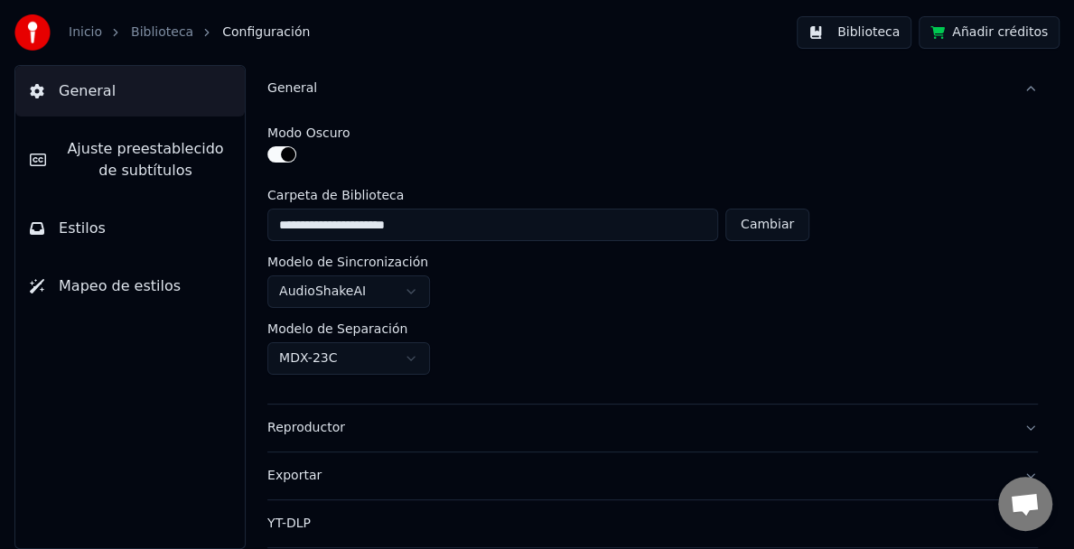
click at [1017, 88] on button "General" at bounding box center [652, 88] width 770 height 47
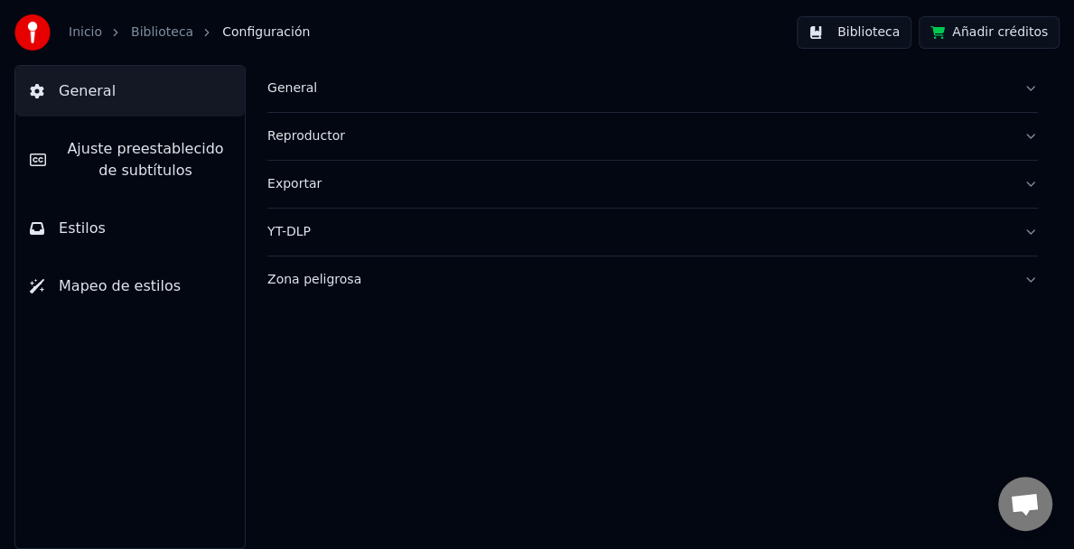
click at [1017, 88] on button "General" at bounding box center [652, 88] width 770 height 47
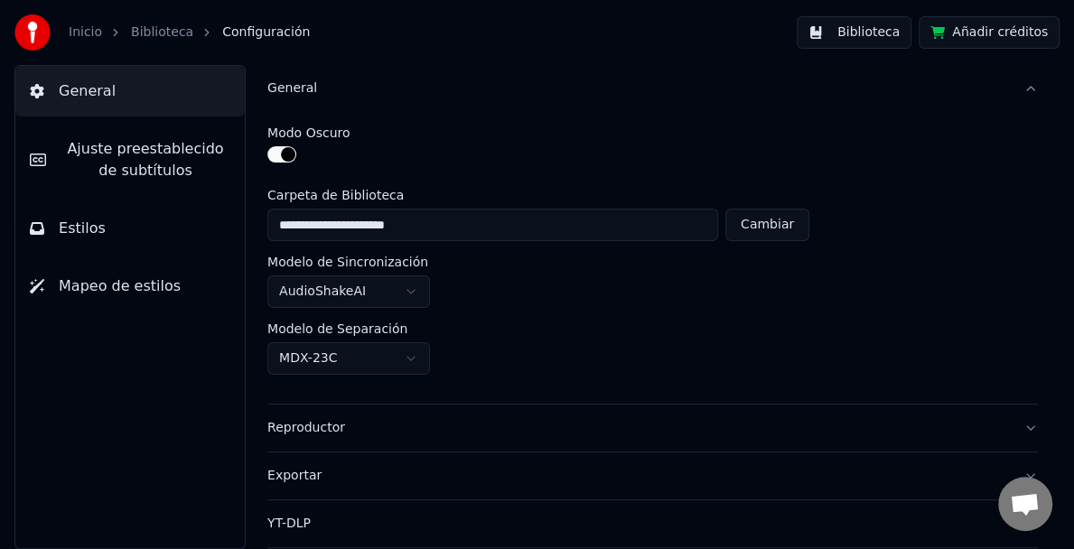
click at [1015, 85] on button "General" at bounding box center [652, 88] width 770 height 47
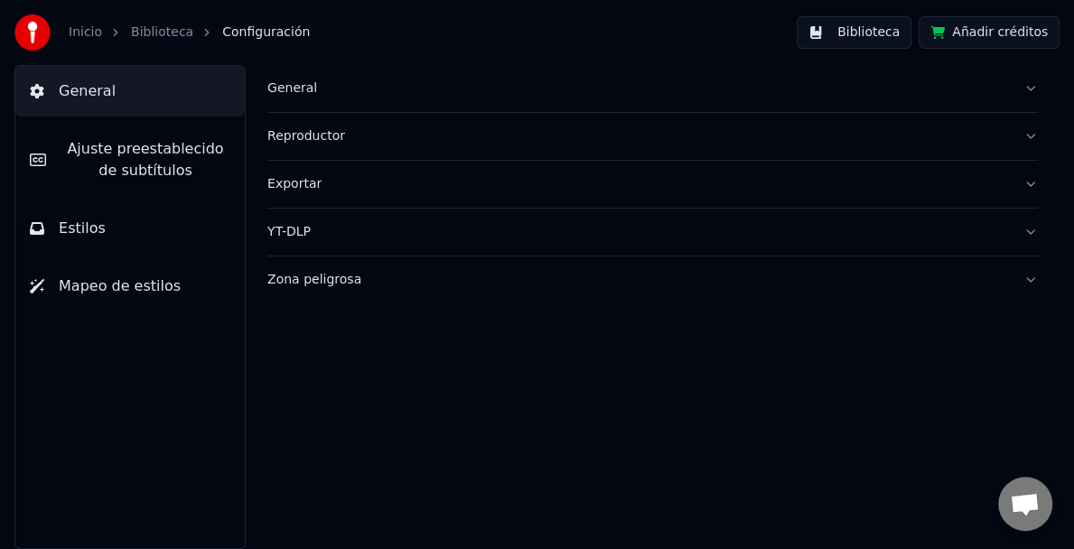
click at [78, 226] on span "Estilos" at bounding box center [82, 229] width 47 height 22
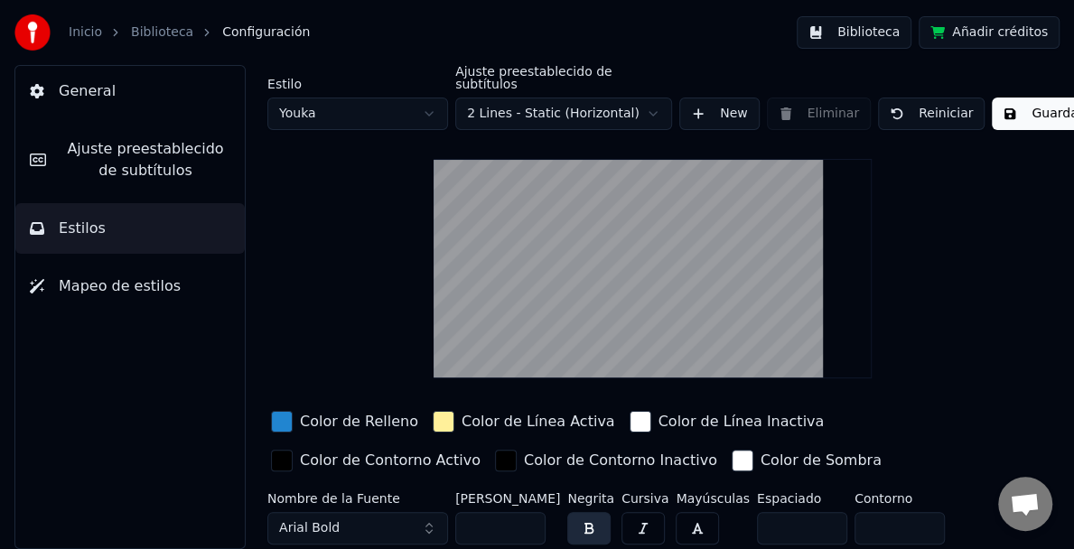
scroll to position [70, 0]
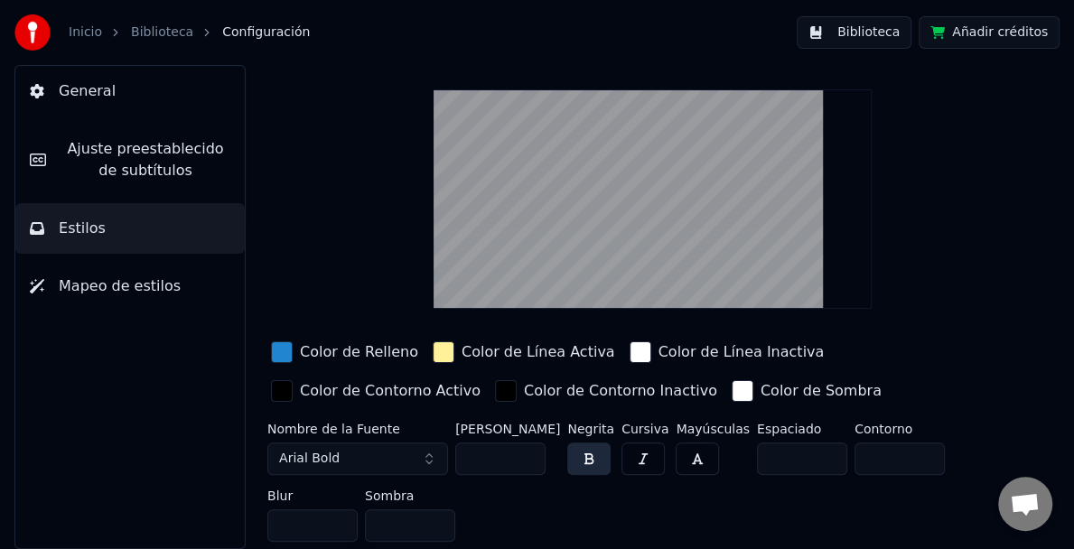
click at [526, 442] on input "**" at bounding box center [500, 458] width 90 height 33
click at [525, 442] on input "**" at bounding box center [500, 458] width 90 height 33
click at [524, 442] on input "***" at bounding box center [500, 458] width 90 height 33
click at [525, 445] on input "**" at bounding box center [500, 458] width 90 height 33
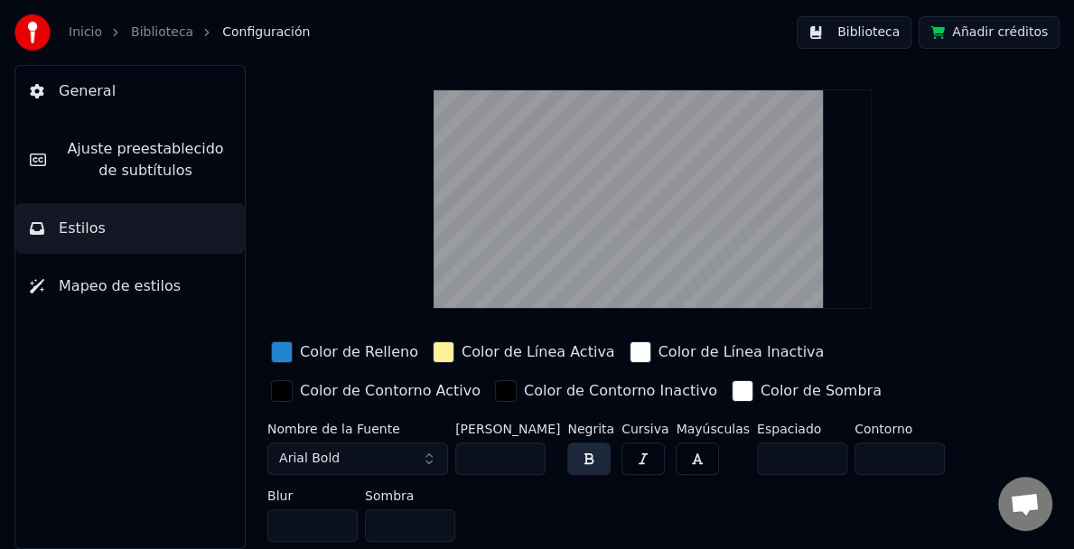
click at [525, 445] on input "**" at bounding box center [500, 458] width 90 height 33
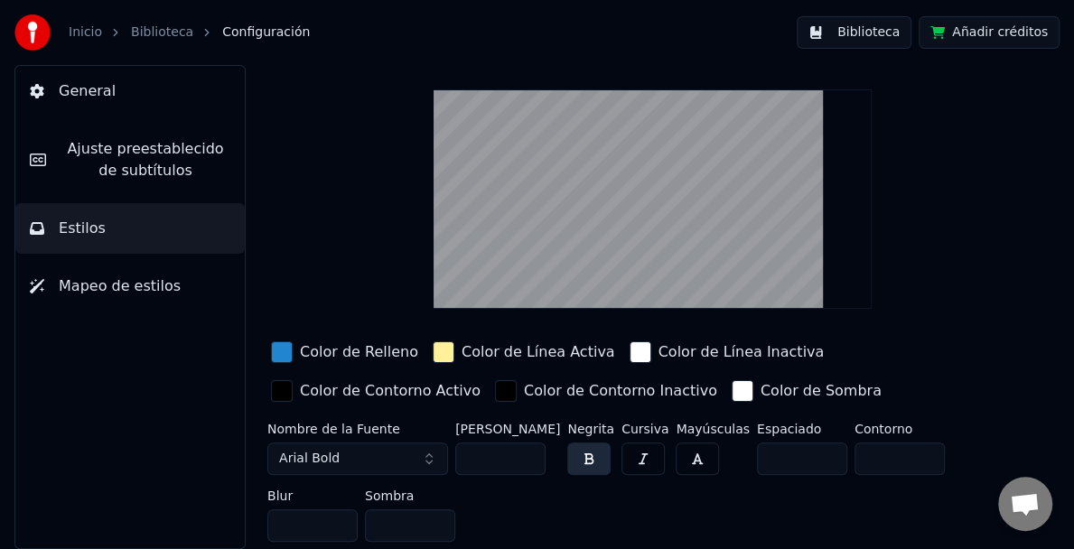
click at [525, 445] on input "**" at bounding box center [500, 458] width 90 height 33
click at [528, 442] on input "**" at bounding box center [500, 458] width 90 height 33
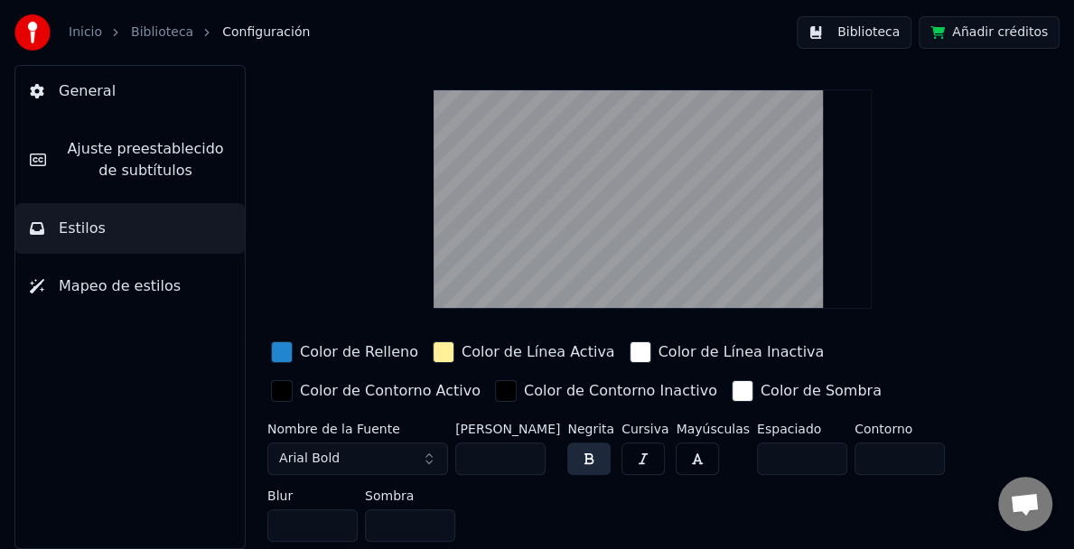
click at [528, 442] on input "**" at bounding box center [500, 458] width 90 height 33
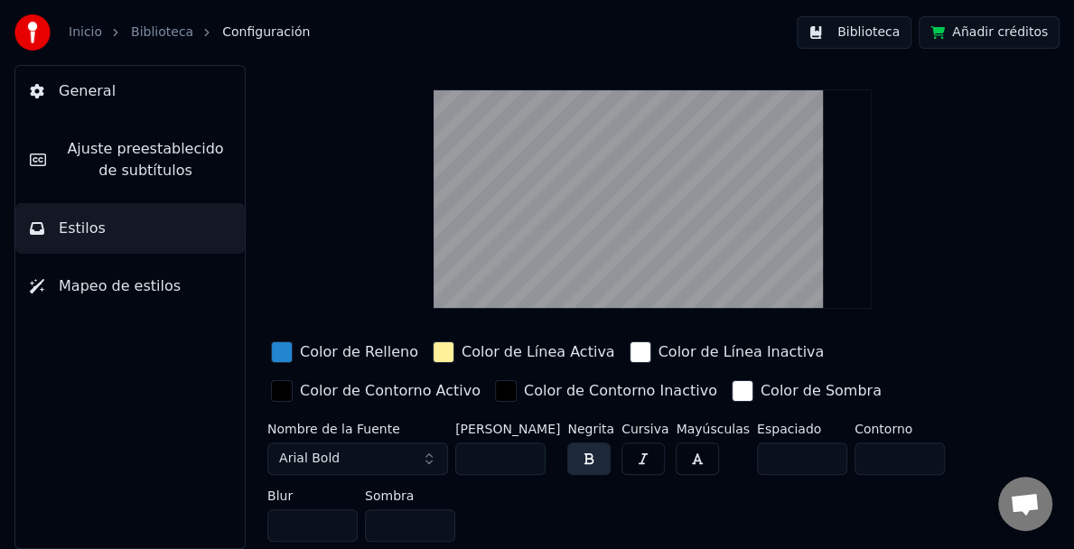
click at [528, 442] on input "**" at bounding box center [500, 458] width 90 height 33
click at [528, 442] on input "***" at bounding box center [500, 458] width 90 height 33
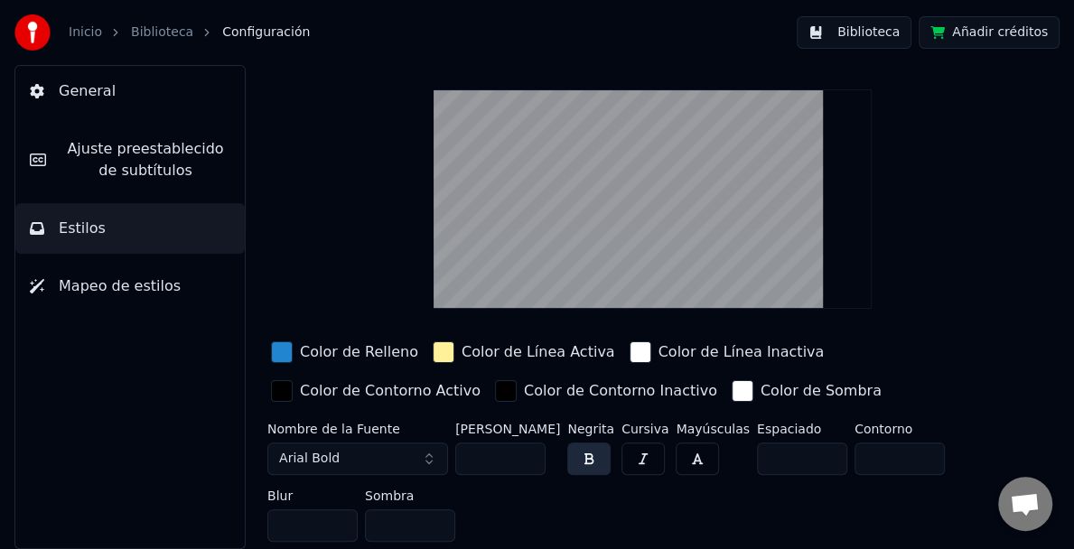
click at [526, 445] on input "**" at bounding box center [500, 458] width 90 height 33
type input "**"
click at [526, 445] on input "**" at bounding box center [500, 458] width 90 height 33
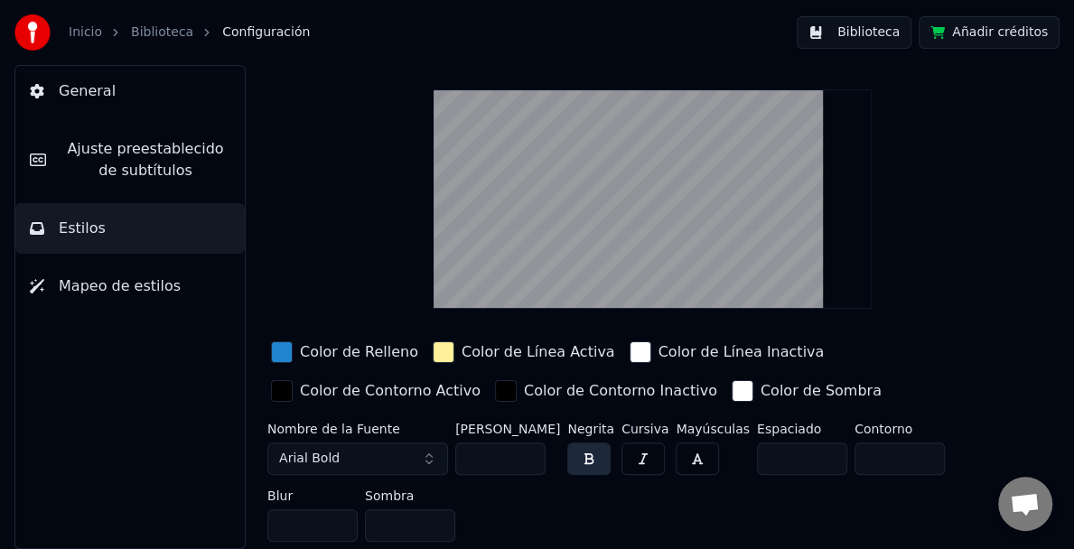
click at [638, 442] on button "button" at bounding box center [642, 458] width 43 height 33
click at [590, 442] on button "button" at bounding box center [588, 458] width 43 height 33
click at [583, 442] on button "button" at bounding box center [588, 458] width 43 height 33
click at [584, 442] on button "button" at bounding box center [588, 458] width 43 height 33
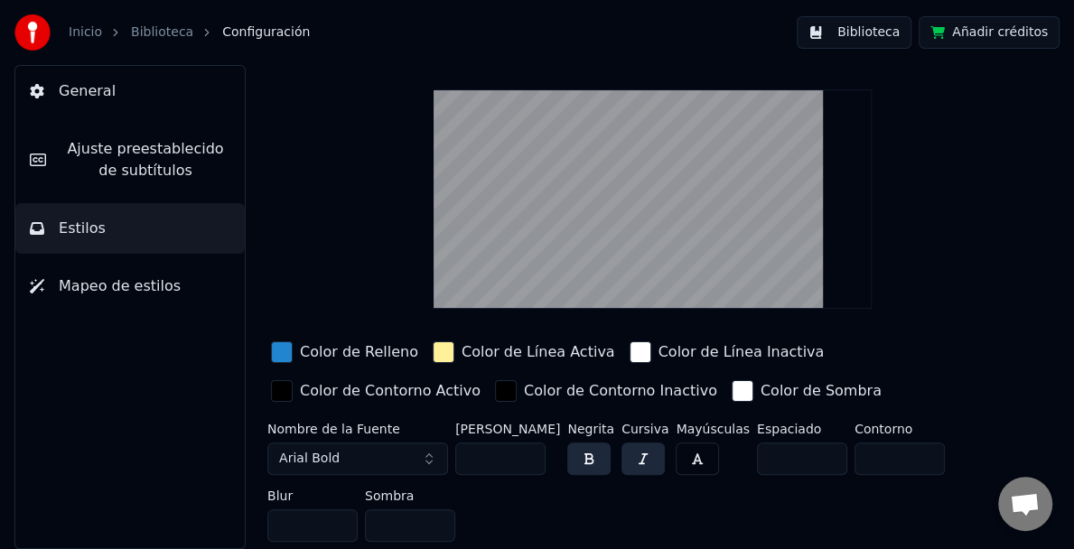
click at [588, 442] on button "button" at bounding box center [588, 458] width 43 height 33
click at [637, 442] on button "button" at bounding box center [642, 458] width 43 height 33
click at [590, 444] on button "button" at bounding box center [588, 458] width 43 height 33
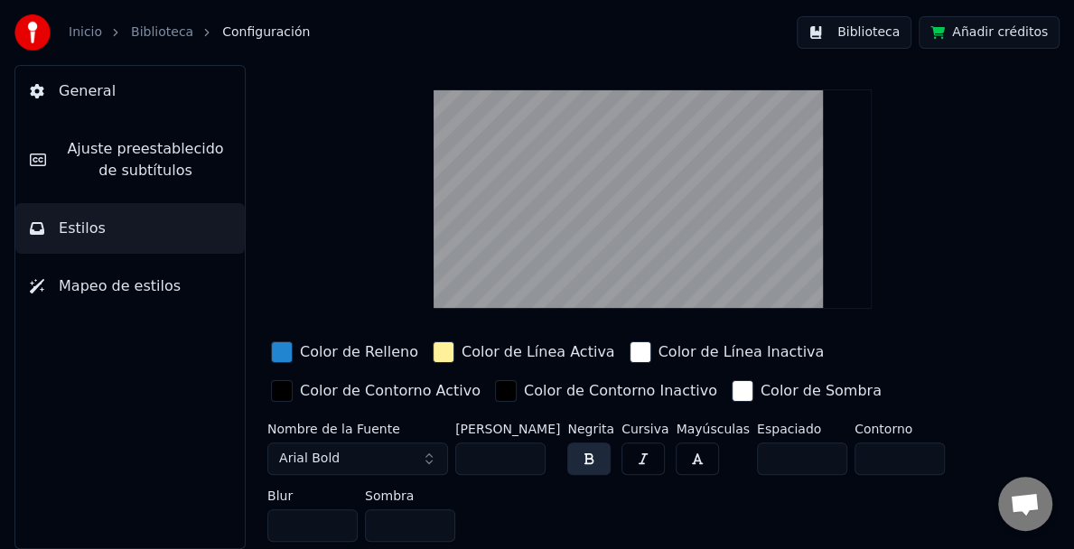
click at [98, 285] on span "Mapeo de estilos" at bounding box center [120, 286] width 122 height 22
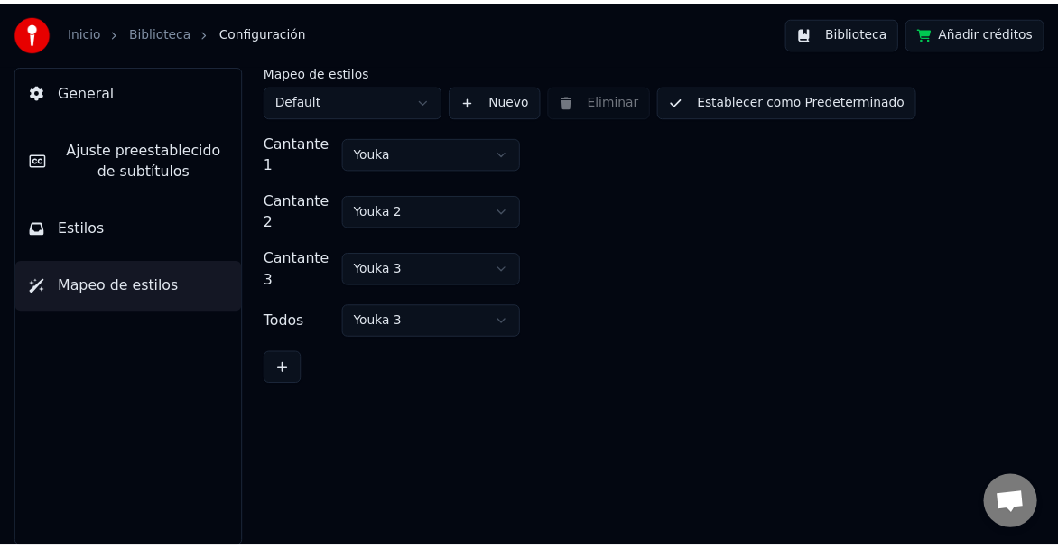
scroll to position [0, 0]
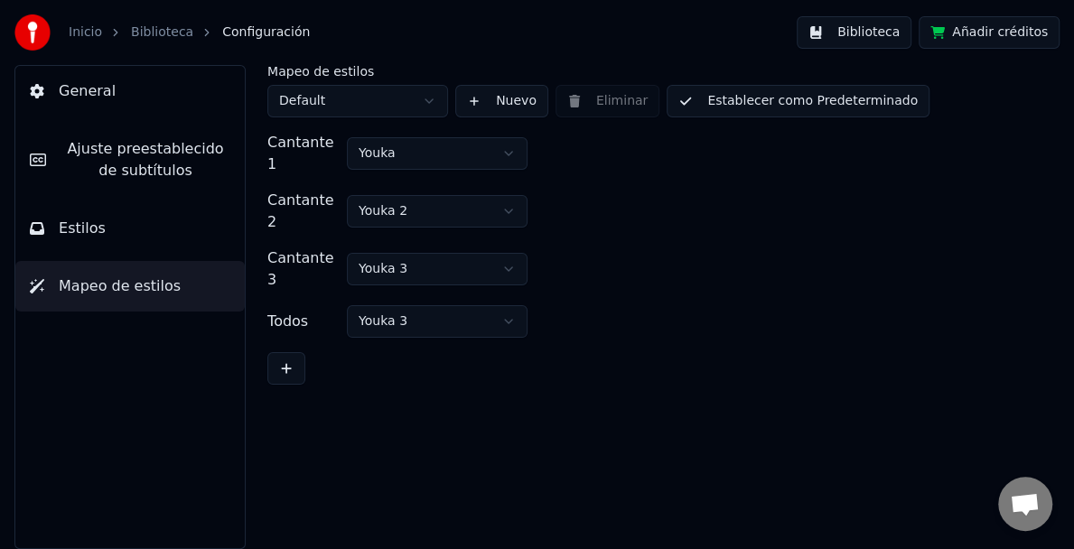
click at [889, 30] on button "Biblioteca" at bounding box center [853, 32] width 115 height 33
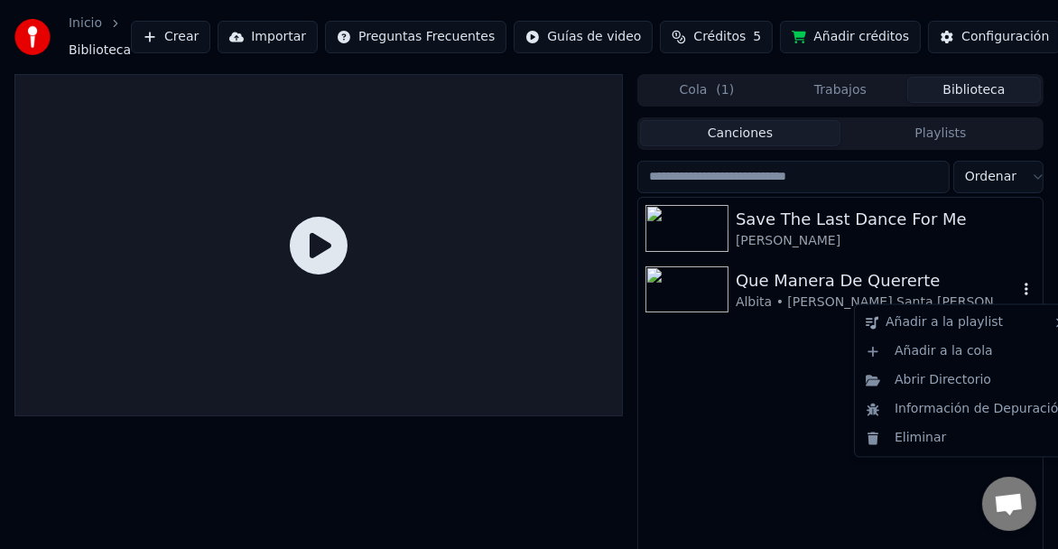
click at [1028, 289] on icon "button" at bounding box center [1027, 289] width 18 height 14
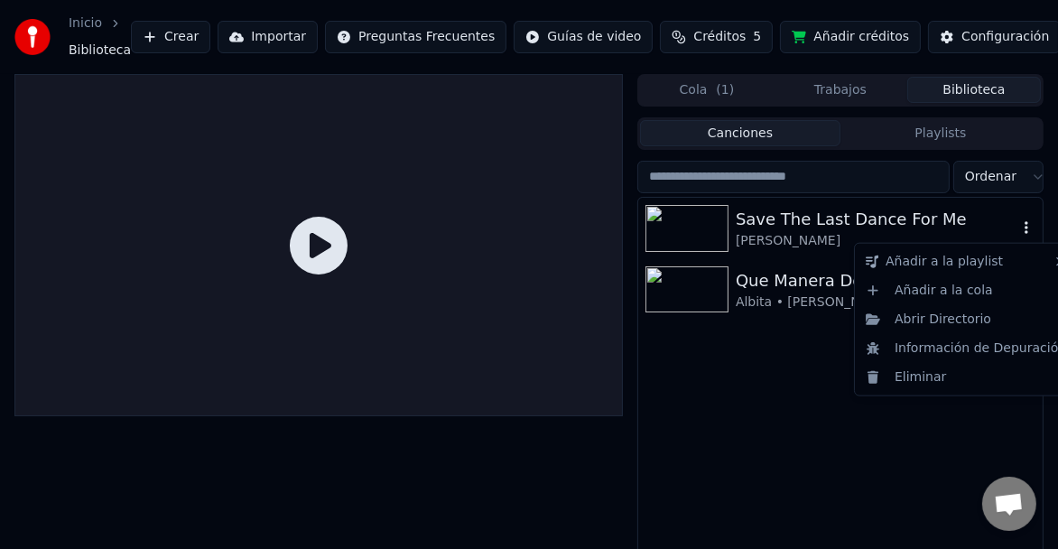
click at [1025, 228] on icon "button" at bounding box center [1027, 227] width 18 height 14
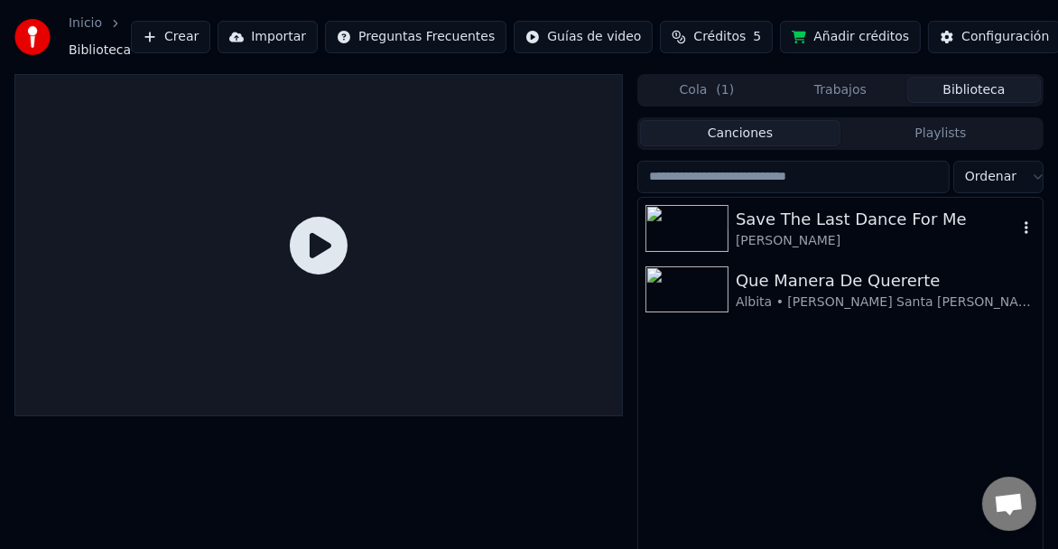
click at [1025, 228] on icon "button" at bounding box center [1027, 227] width 18 height 14
click at [805, 36] on button "Añadir créditos" at bounding box center [850, 37] width 141 height 33
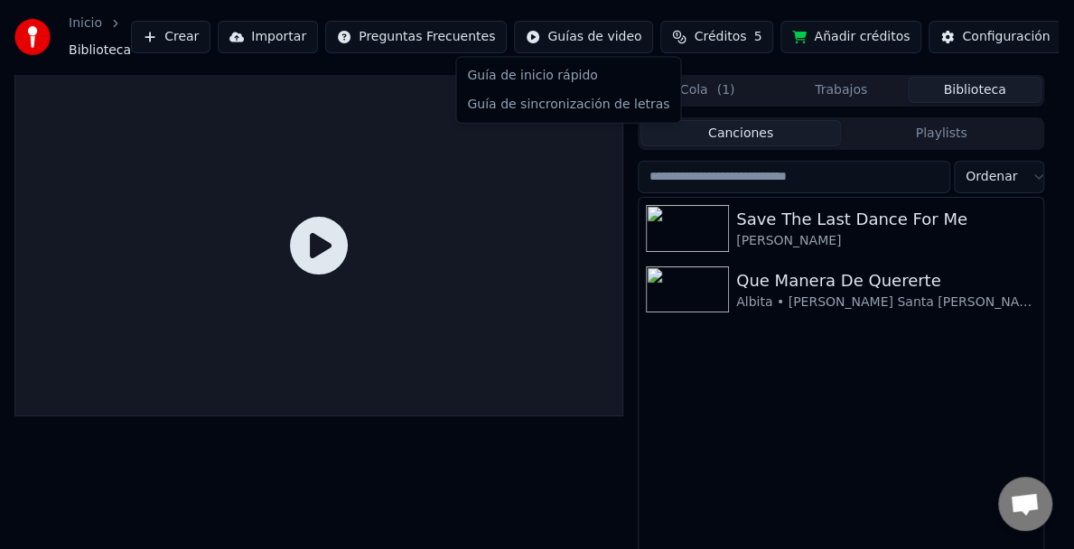
click at [552, 35] on html "Inicio Biblioteca Crear Importar Preguntas Frecuentes Guías de video Créditos 5…" at bounding box center [537, 274] width 1074 height 549
click at [552, 102] on div "Guía de sincronización de letras" at bounding box center [568, 104] width 217 height 29
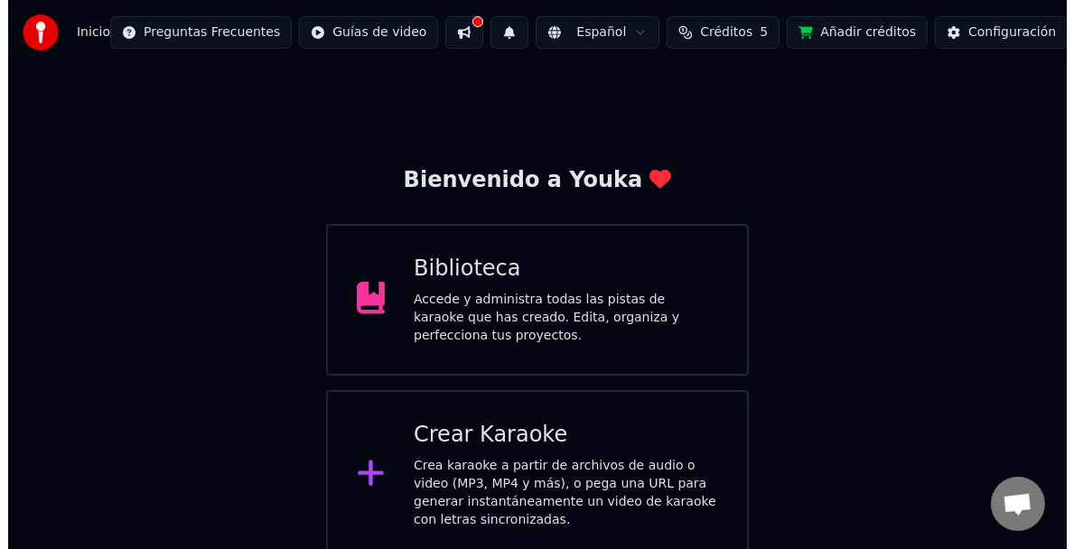
scroll to position [10, 0]
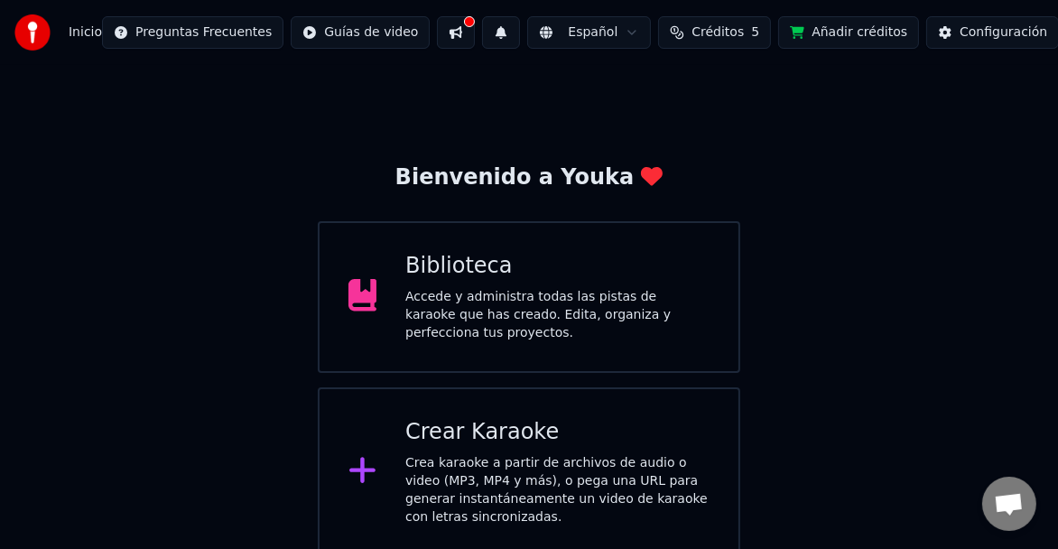
click at [458, 442] on div "Crear Karaoke Crea karaoke a partir de archivos de audio o video (MP3, MP4 y má…" at bounding box center [557, 472] width 304 height 108
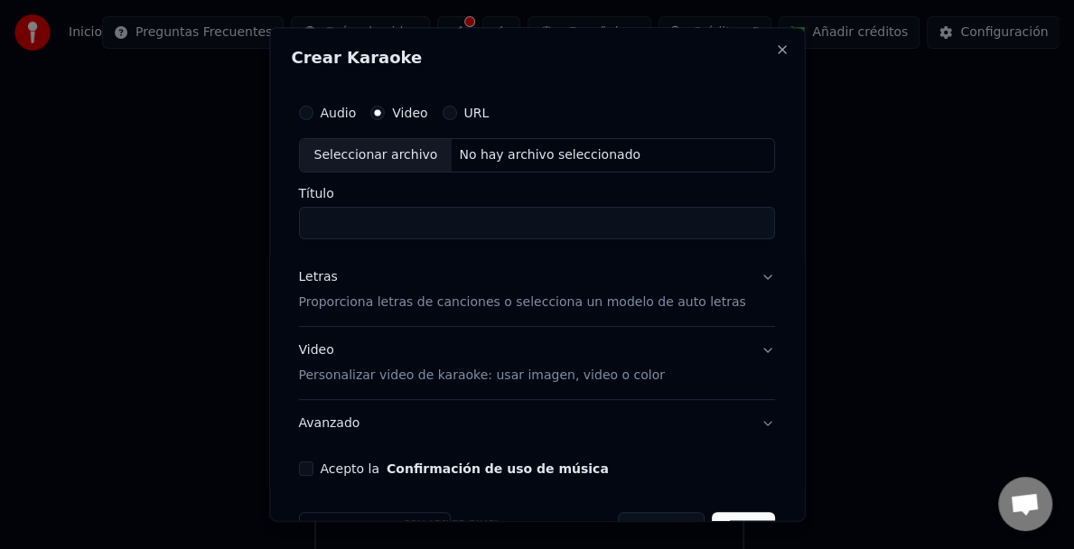
drag, startPoint x: 637, startPoint y: 67, endPoint x: 566, endPoint y: 132, distance: 96.5
click at [684, 90] on div "Crear Karaoke Audio Video URL Seleccionar archivo No hay archivo seleccionado T…" at bounding box center [536, 274] width 535 height 494
click at [734, 420] on button "Avanzado" at bounding box center [537, 423] width 476 height 47
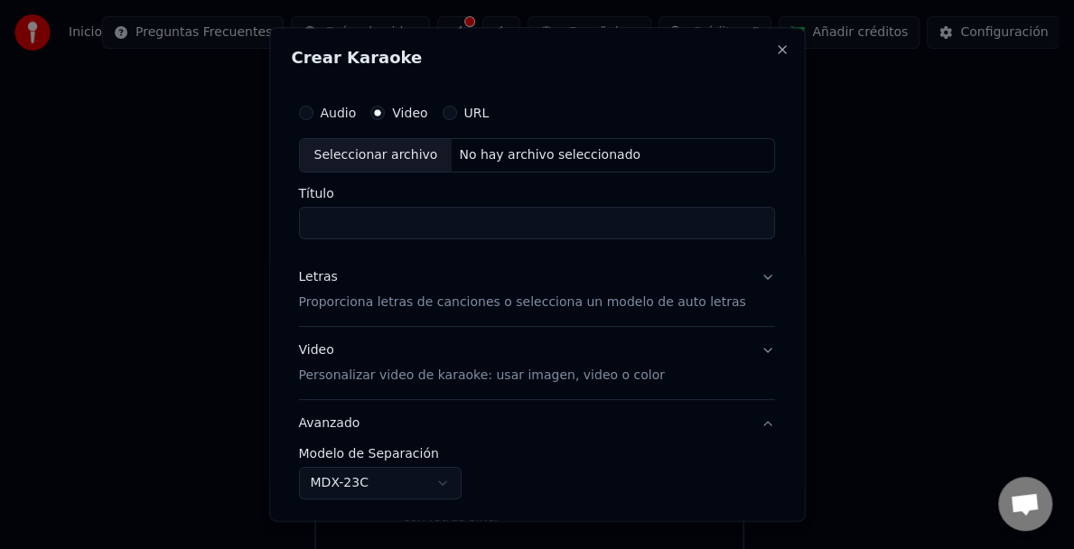
click at [609, 361] on div "Video Personalizar video de karaoke: usar imagen, video o color" at bounding box center [482, 362] width 366 height 43
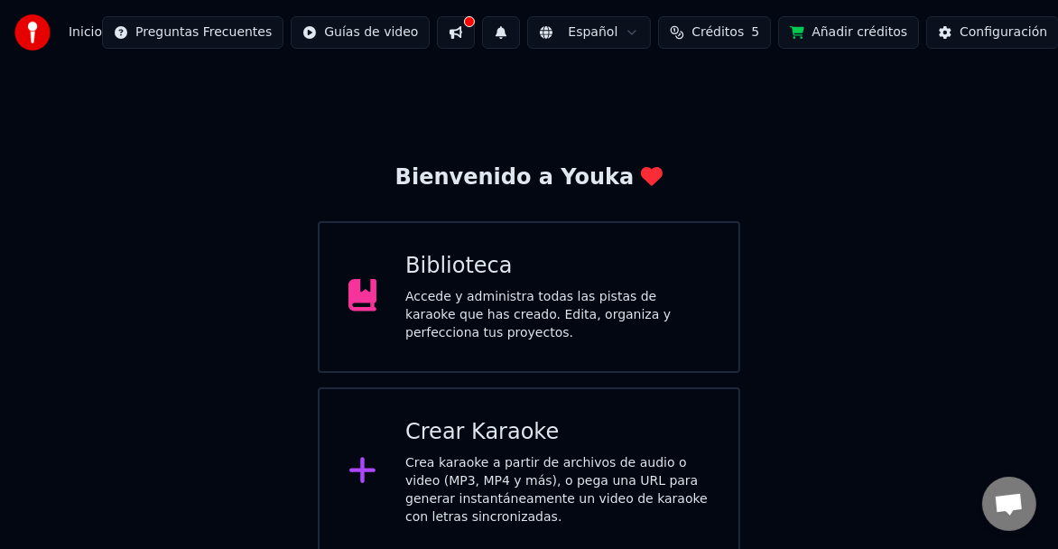
click at [430, 454] on div "Crea karaoke a partir de archivos de audio o video (MP3, MP4 y más), o pega una…" at bounding box center [557, 490] width 304 height 72
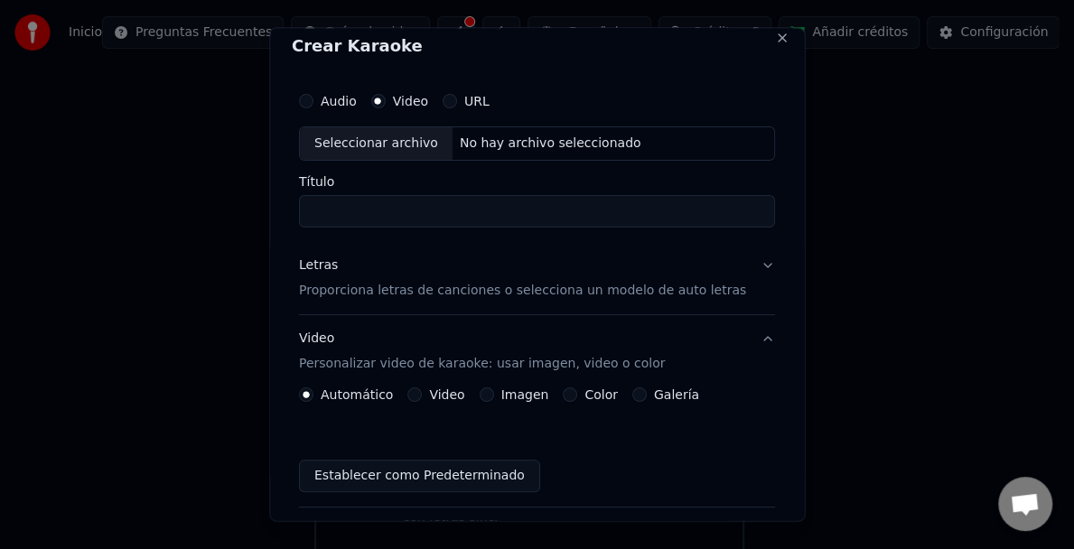
scroll to position [0, 0]
